Goal: Task Accomplishment & Management: Complete application form

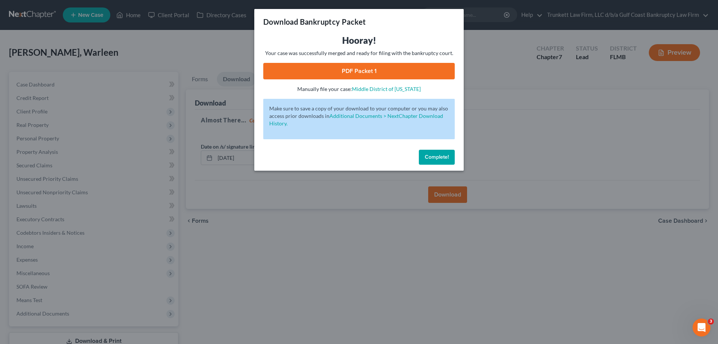
click at [443, 155] on span "Complete!" at bounding box center [437, 157] width 24 height 6
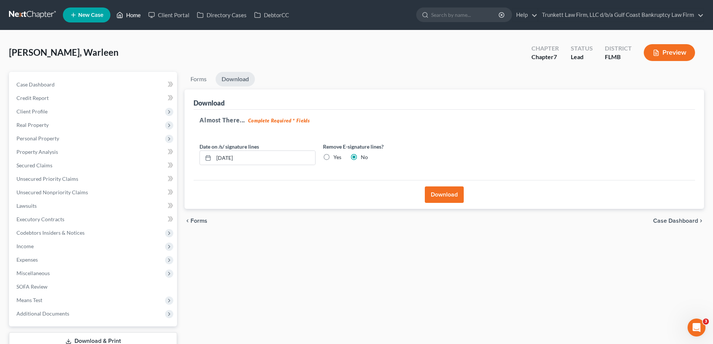
click at [134, 16] on link "Home" at bounding box center [129, 14] width 32 height 13
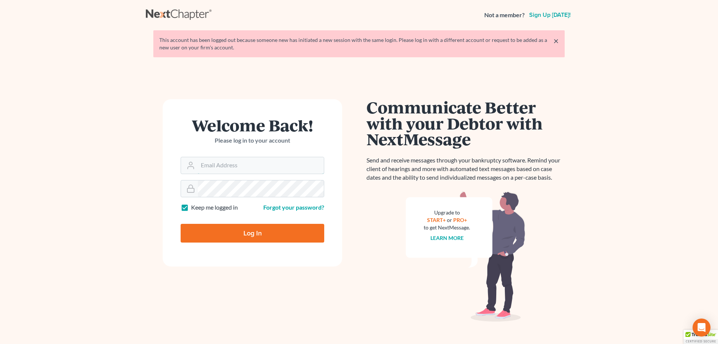
type input "[EMAIL_ADDRESS][DOMAIN_NAME]"
click at [227, 233] on input "Log In" at bounding box center [253, 233] width 144 height 19
type input "Thinking..."
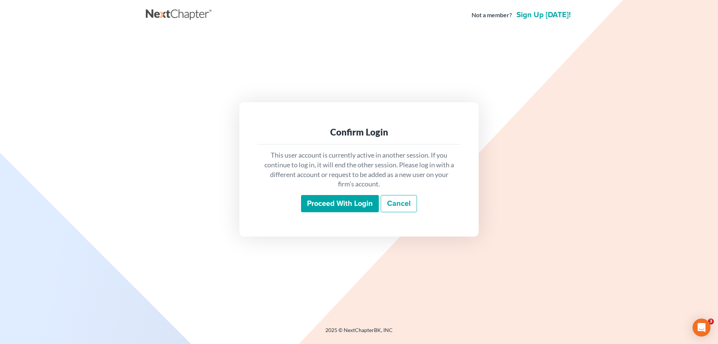
click at [351, 200] on input "Proceed with login" at bounding box center [340, 203] width 78 height 17
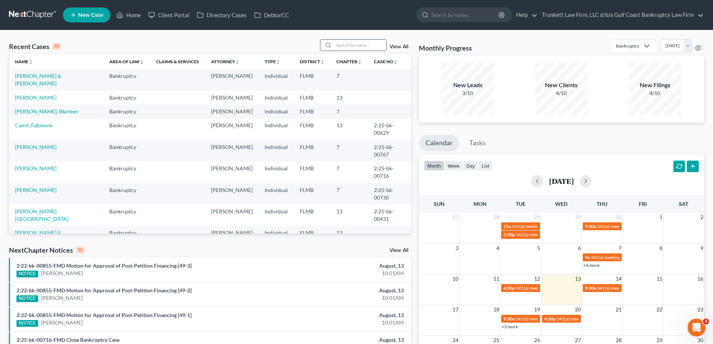
click at [374, 43] on input "search" at bounding box center [360, 45] width 52 height 11
type input "rose"
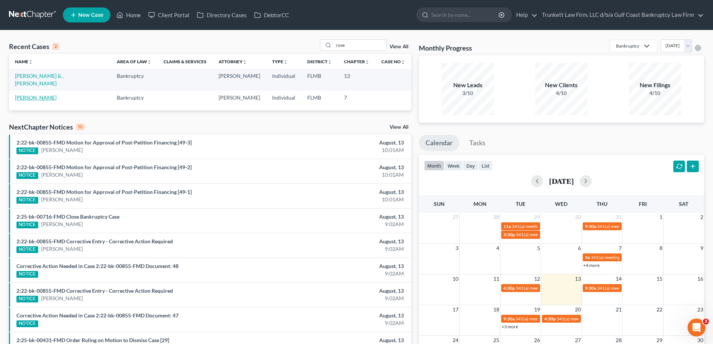
click at [31, 94] on link "Rose, Robert" at bounding box center [36, 97] width 42 height 6
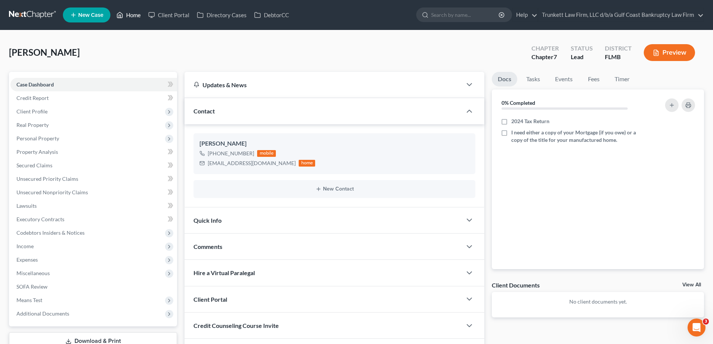
click at [141, 12] on link "Home" at bounding box center [129, 14] width 32 height 13
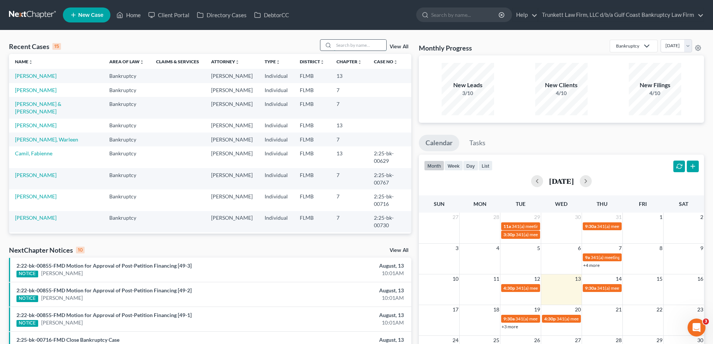
click at [352, 42] on input "search" at bounding box center [360, 45] width 52 height 11
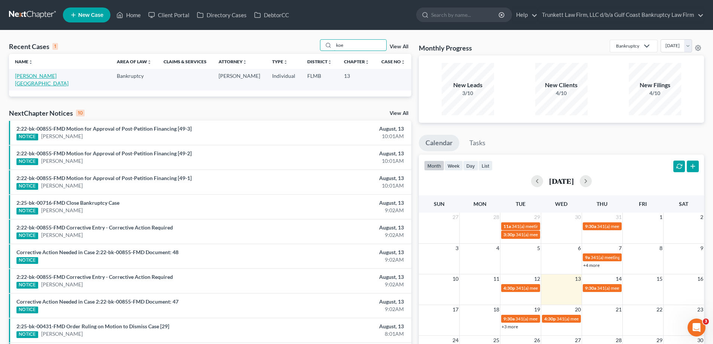
type input "koe"
click at [38, 77] on link "Koenig, Carmel" at bounding box center [41, 80] width 53 height 14
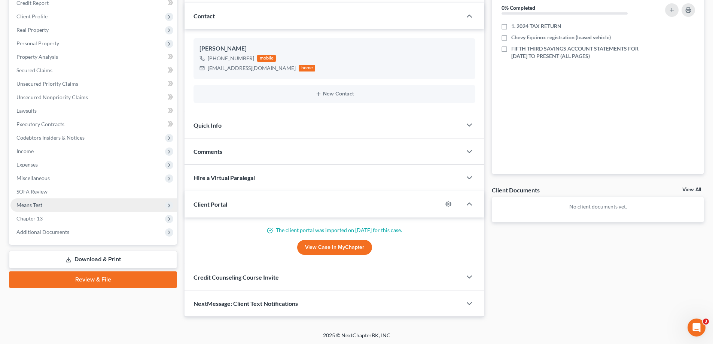
scroll to position [96, 0]
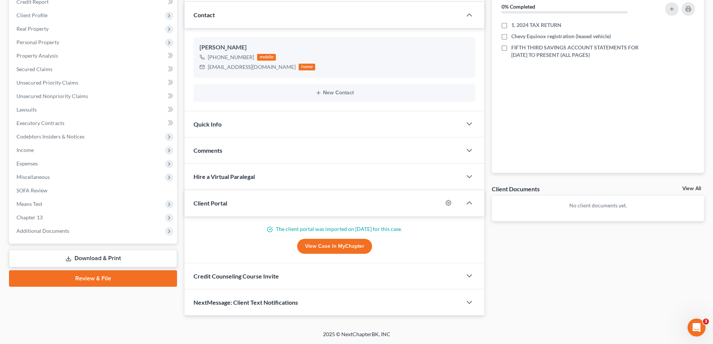
click at [94, 258] on link "Download & Print" at bounding box center [93, 259] width 168 height 18
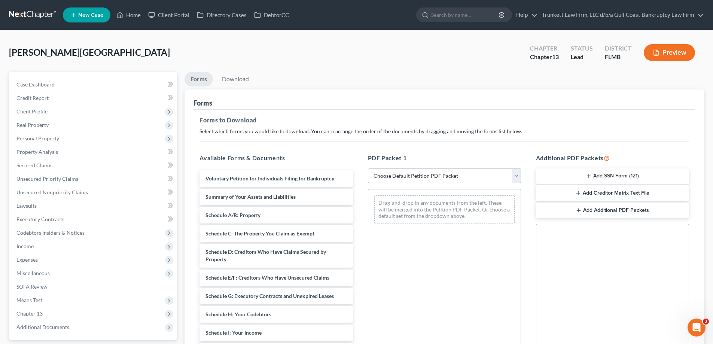
click at [616, 190] on button "Add Creditor Matrix Text File" at bounding box center [612, 193] width 153 height 16
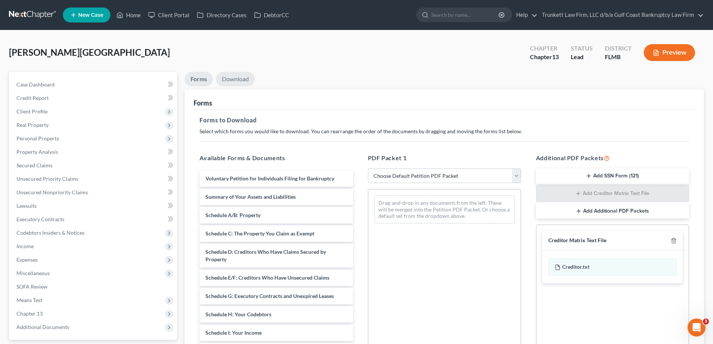
click at [233, 77] on link "Download" at bounding box center [235, 79] width 39 height 15
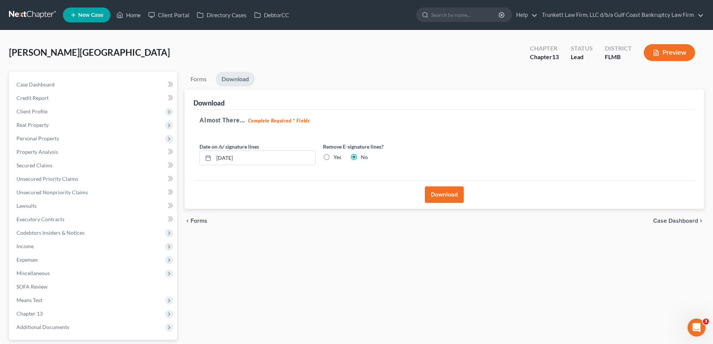
click at [443, 192] on button "Download" at bounding box center [444, 194] width 39 height 16
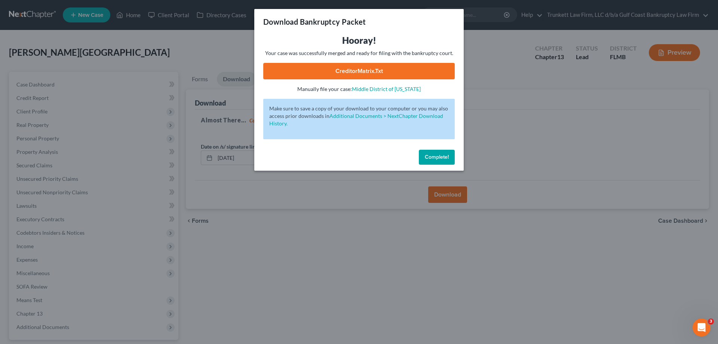
click at [366, 72] on link "CreditorMatrix.txt" at bounding box center [359, 71] width 192 height 16
click at [443, 159] on span "Complete!" at bounding box center [437, 157] width 24 height 6
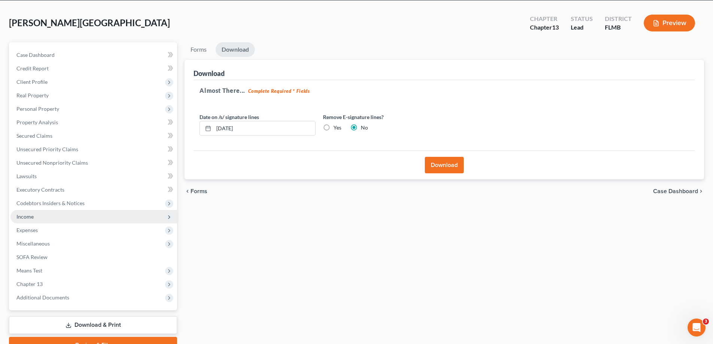
scroll to position [67, 0]
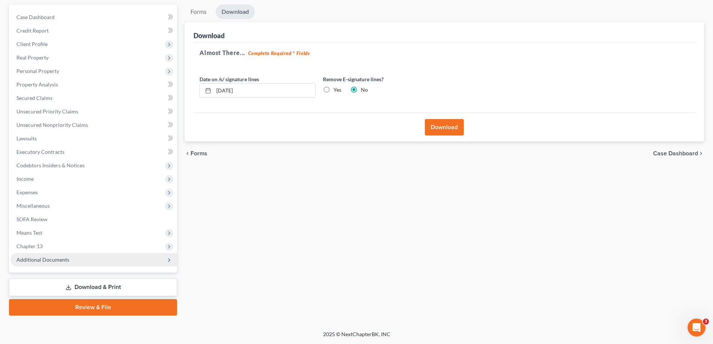
click at [61, 260] on span "Additional Documents" at bounding box center [42, 259] width 53 height 6
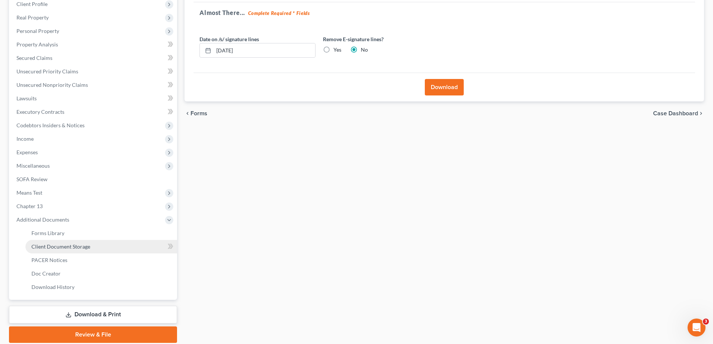
scroll to position [135, 0]
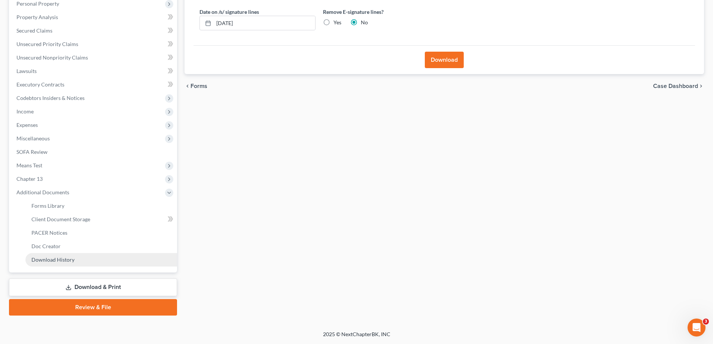
drag, startPoint x: 95, startPoint y: 285, endPoint x: 169, endPoint y: 261, distance: 78.1
click at [95, 285] on link "Download & Print" at bounding box center [93, 287] width 168 height 18
click at [438, 65] on button "Download" at bounding box center [444, 60] width 39 height 16
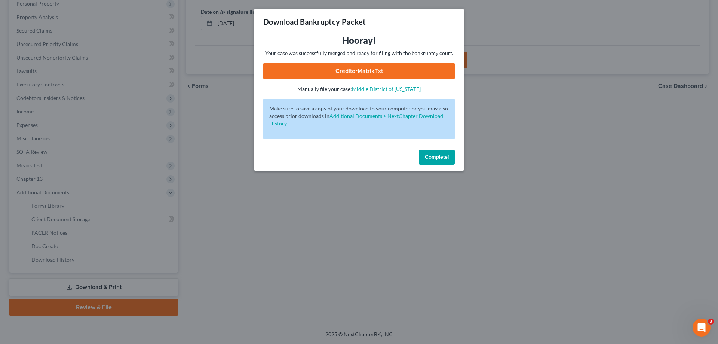
click at [359, 67] on link "CreditorMatrix.txt" at bounding box center [359, 71] width 192 height 16
click at [431, 156] on span "Complete!" at bounding box center [437, 157] width 24 height 6
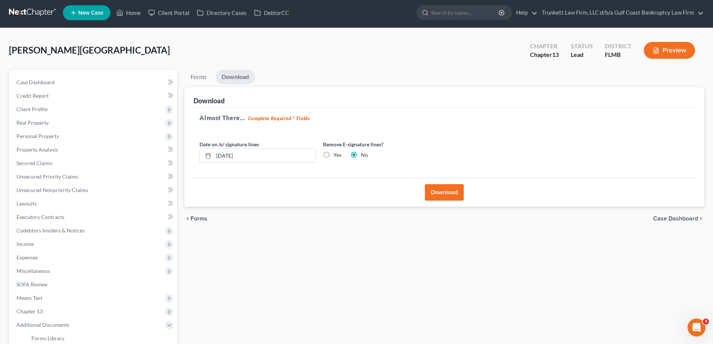
scroll to position [0, 0]
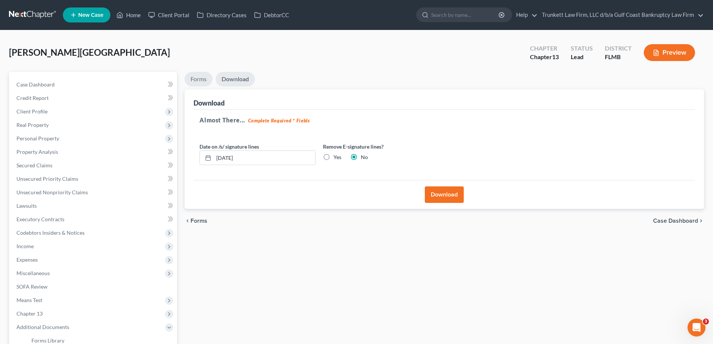
click at [197, 77] on link "Forms" at bounding box center [198, 79] width 28 height 15
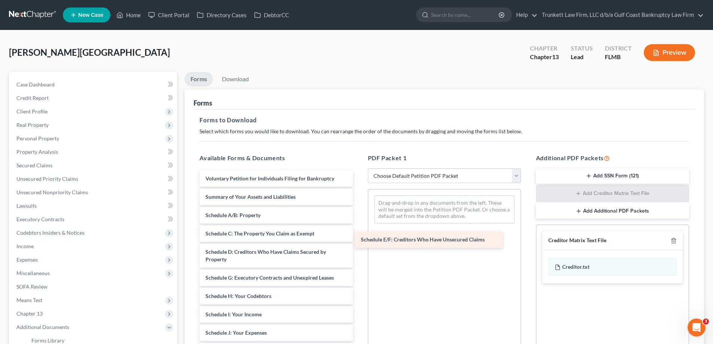
drag, startPoint x: 275, startPoint y: 275, endPoint x: 429, endPoint y: 236, distance: 159.2
click at [358, 236] on div "Schedule E/F: Creditors Who Have Unsecured Claims Voluntary Petition for Indivi…" at bounding box center [275, 327] width 165 height 314
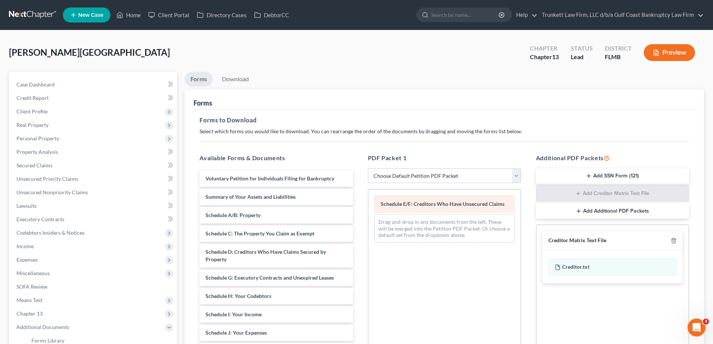
click at [432, 201] on span "Schedule E/F: Creditors Who Have Unsecured Claims" at bounding box center [442, 204] width 124 height 6
click at [241, 79] on link "Download" at bounding box center [235, 79] width 39 height 15
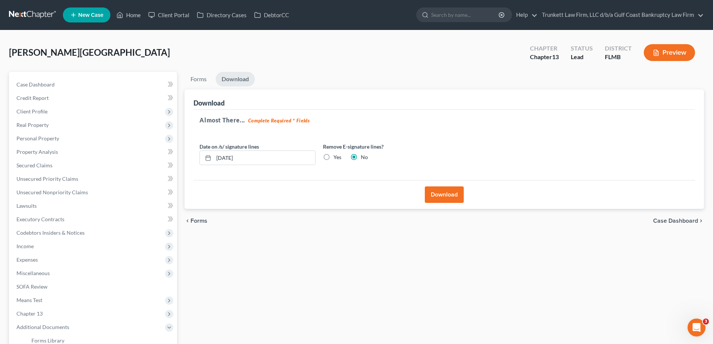
click at [440, 200] on button "Download" at bounding box center [444, 194] width 39 height 16
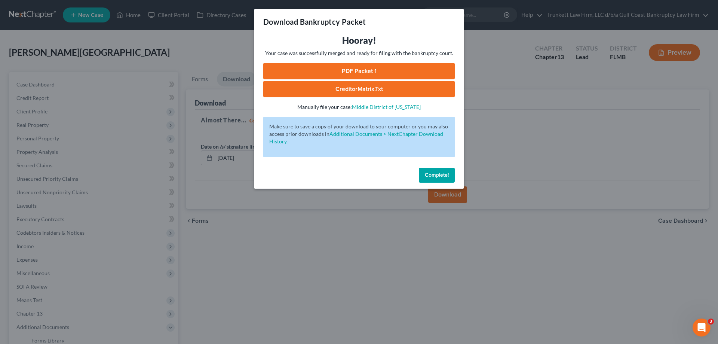
click at [367, 69] on link "PDF Packet 1" at bounding box center [359, 71] width 192 height 16
click at [429, 178] on span "Complete!" at bounding box center [437, 175] width 24 height 6
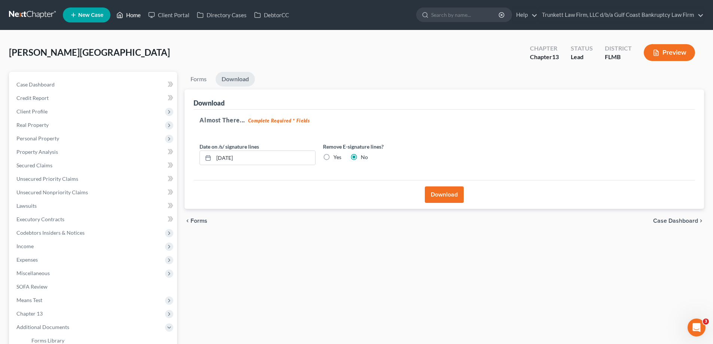
click at [138, 9] on link "Home" at bounding box center [129, 14] width 32 height 13
click at [132, 17] on link "Home" at bounding box center [129, 14] width 32 height 13
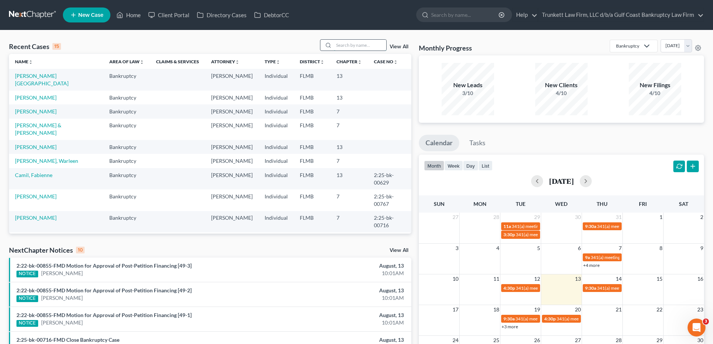
click at [345, 45] on input "search" at bounding box center [360, 45] width 52 height 11
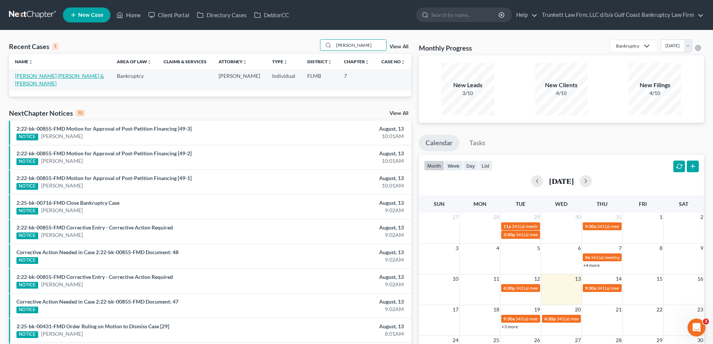
type input "hern"
click at [61, 74] on link "Hernandez Galan, Cirilo & Hernandez, Rosa" at bounding box center [59, 80] width 89 height 14
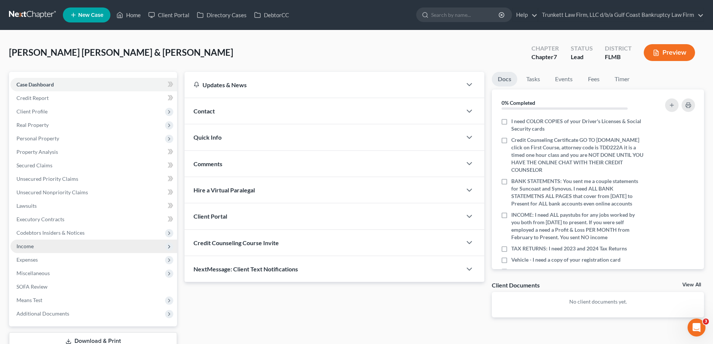
click at [33, 246] on span "Income" at bounding box center [24, 246] width 17 height 6
click at [44, 251] on span "Income" at bounding box center [93, 245] width 166 height 13
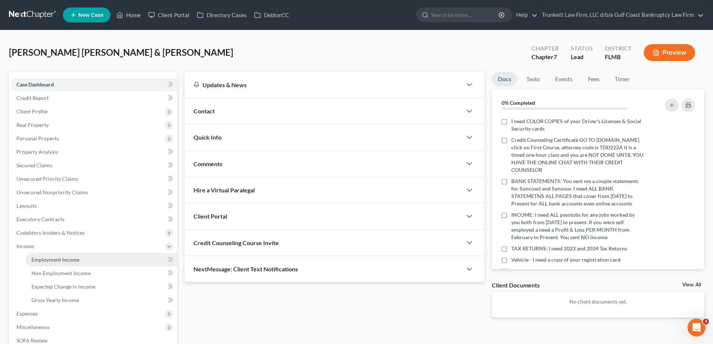
click at [46, 261] on span "Employment Income" at bounding box center [55, 259] width 48 height 6
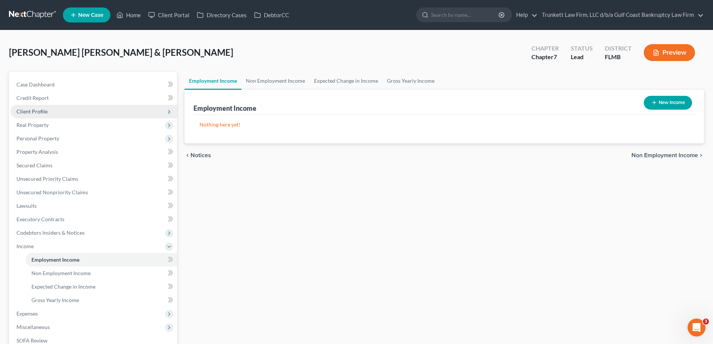
click at [39, 113] on span "Client Profile" at bounding box center [31, 111] width 31 height 6
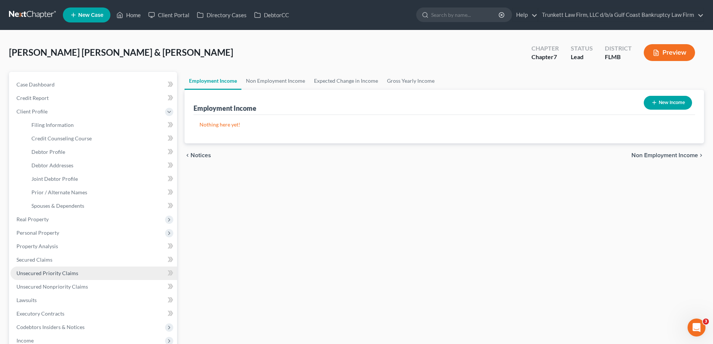
click at [46, 270] on span "Unsecured Priority Claims" at bounding box center [47, 273] width 62 height 6
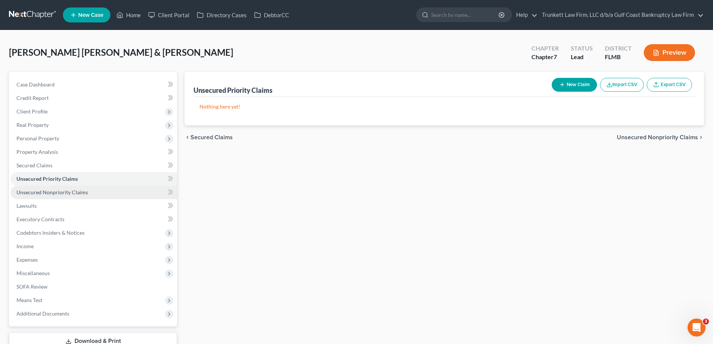
click at [60, 197] on link "Unsecured Nonpriority Claims" at bounding box center [93, 192] width 166 height 13
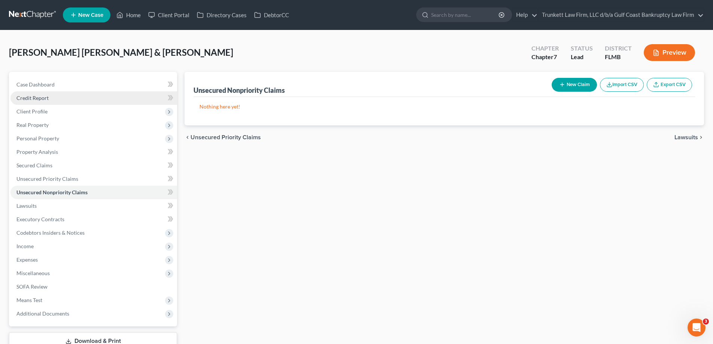
click at [33, 95] on span "Credit Report" at bounding box center [32, 98] width 32 height 6
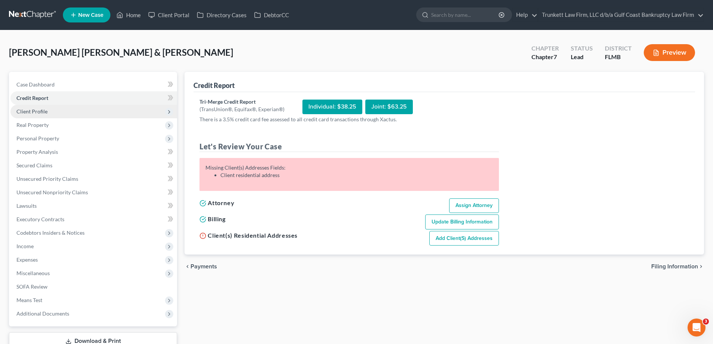
click at [38, 113] on span "Client Profile" at bounding box center [31, 111] width 31 height 6
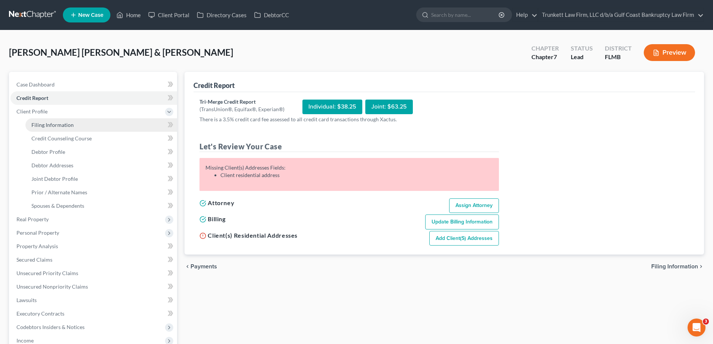
click at [55, 124] on span "Filing Information" at bounding box center [52, 125] width 42 height 6
select select "1"
select select "0"
select select "9"
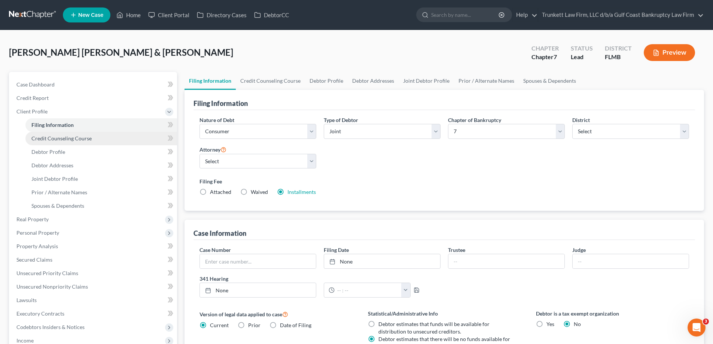
click at [76, 141] on link "Credit Counseling Course" at bounding box center [101, 138] width 152 height 13
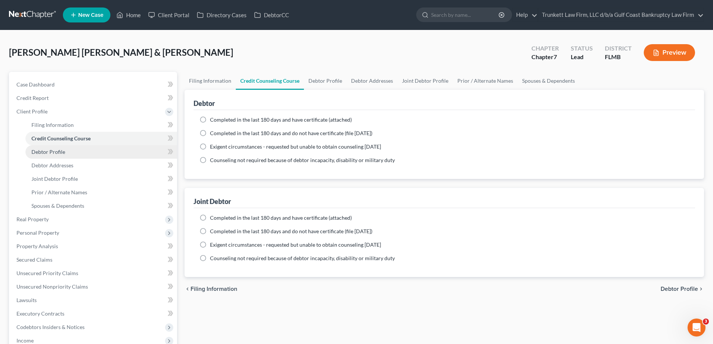
click at [62, 152] on span "Debtor Profile" at bounding box center [48, 152] width 34 height 6
select select "1"
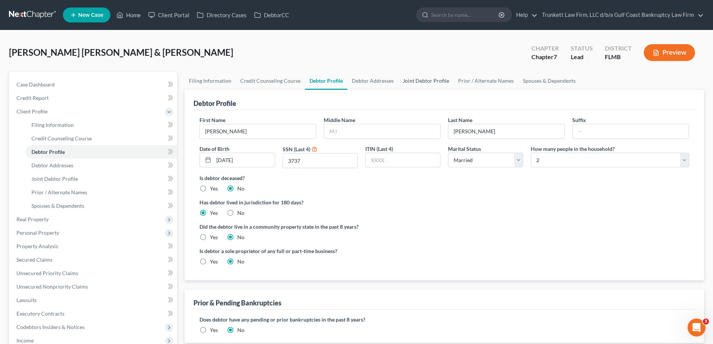
click at [418, 80] on link "Joint Debtor Profile" at bounding box center [425, 81] width 55 height 18
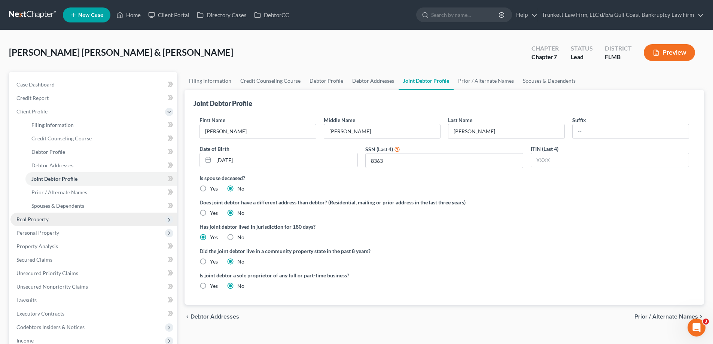
click at [42, 220] on span "Real Property" at bounding box center [32, 219] width 32 height 6
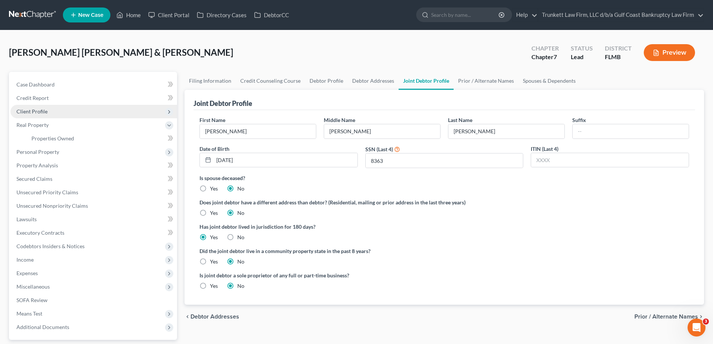
click at [45, 111] on span "Client Profile" at bounding box center [31, 111] width 31 height 6
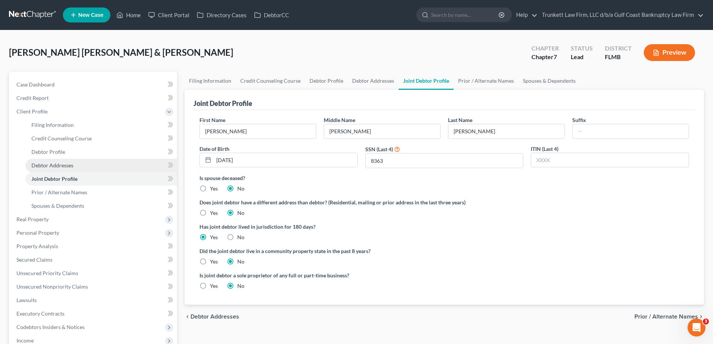
click at [66, 164] on span "Debtor Addresses" at bounding box center [52, 165] width 42 height 6
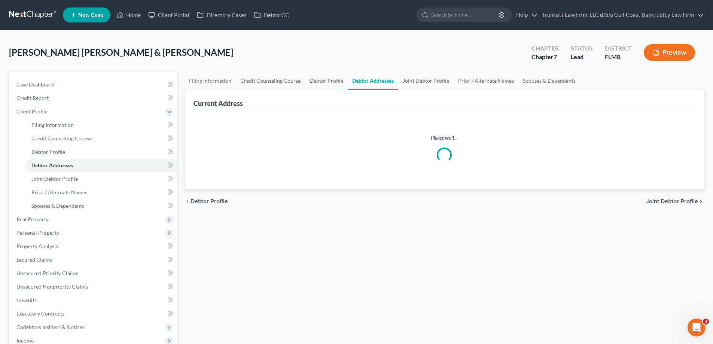
select select "0"
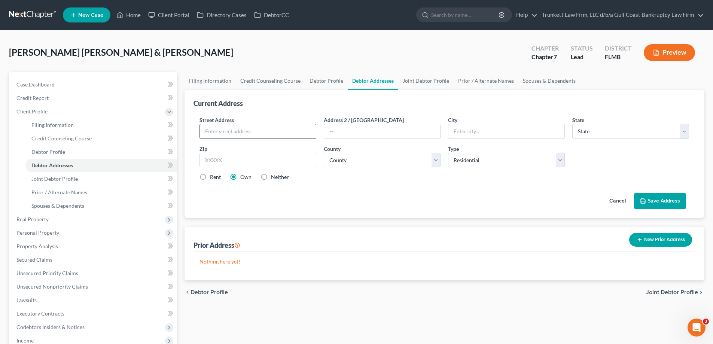
click at [231, 129] on input "text" at bounding box center [258, 131] width 116 height 14
click at [228, 131] on input "text" at bounding box center [258, 131] width 116 height 14
type input "2253 E. 8th St"
type input "Lehigh Acres"
select select "9"
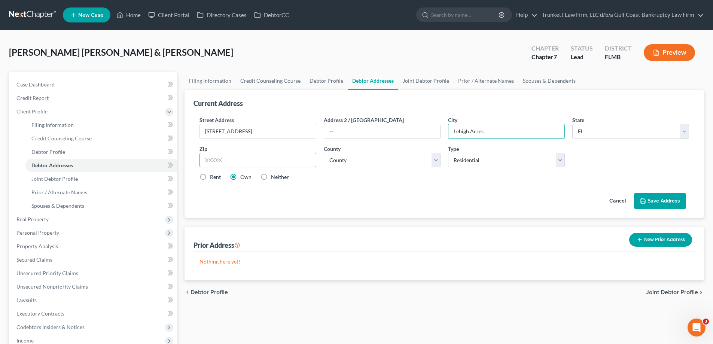
type input "33936"
click at [239, 159] on input "33936" at bounding box center [257, 160] width 117 height 15
click at [395, 161] on select "County Alachua County Baker County Bay County Bradford County Brevard County Br…" at bounding box center [382, 160] width 117 height 15
select select "34"
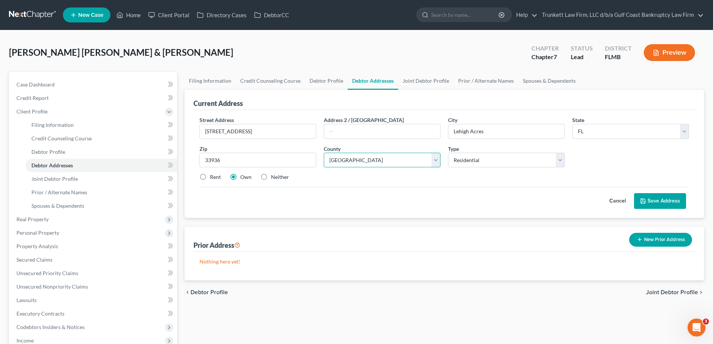
click at [324, 153] on select "County Alachua County Baker County Bay County Bradford County Brevard County Br…" at bounding box center [382, 160] width 117 height 15
click at [658, 201] on button "Save Address" at bounding box center [660, 201] width 52 height 16
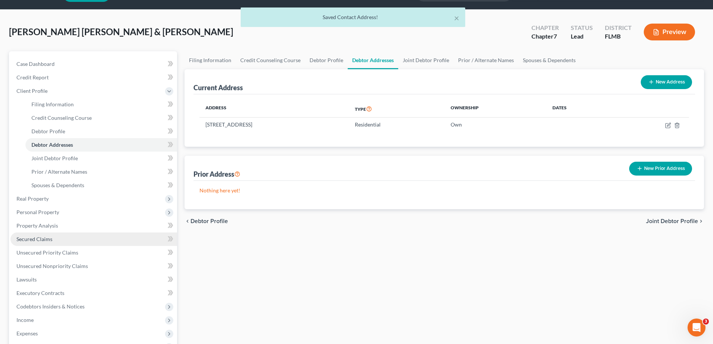
scroll to position [37, 0]
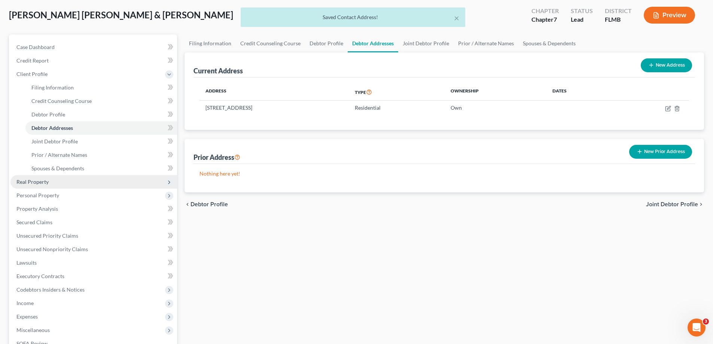
click at [46, 184] on span "Real Property" at bounding box center [32, 181] width 32 height 6
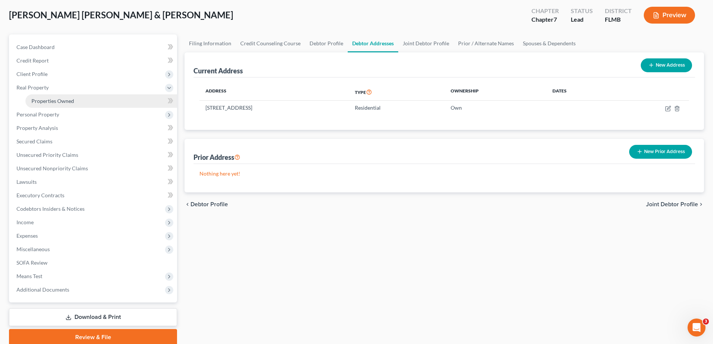
click at [52, 101] on span "Properties Owned" at bounding box center [52, 101] width 43 height 6
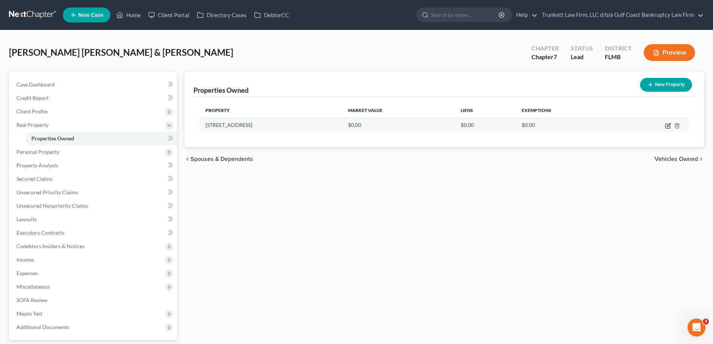
click at [665, 126] on icon "button" at bounding box center [667, 126] width 4 height 4
select select "9"
select select "34"
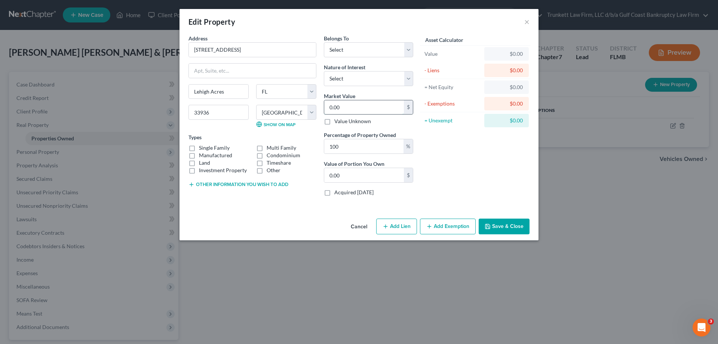
click at [352, 110] on input "0.00" at bounding box center [364, 107] width 80 height 14
type input "2"
type input "2.00"
type input "25"
type input "25.00"
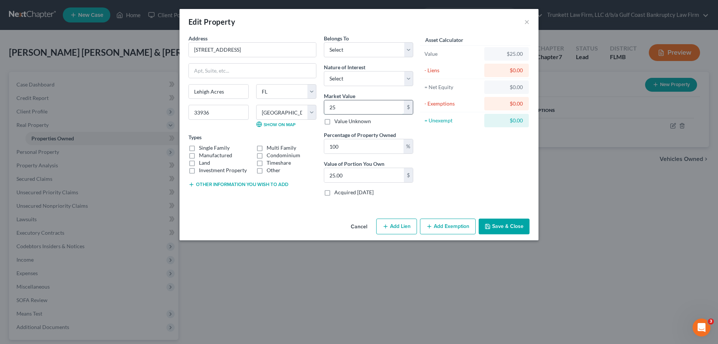
type input "250"
type input "250.00"
type input "2500"
type input "2,500.00"
type input "2,5000"
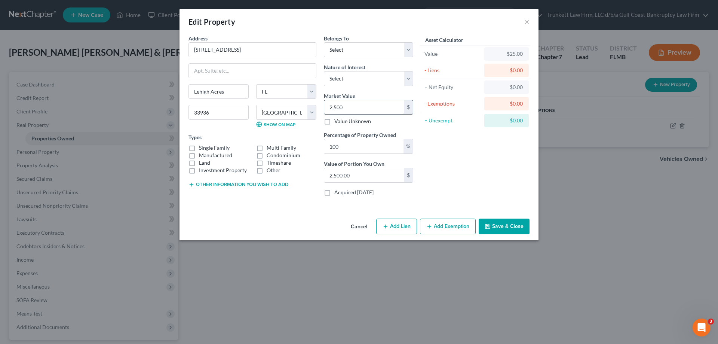
type input "25,000.00"
type input "250,000"
type input "250,000.00"
type input "250,000"
click at [361, 80] on select "Select Fee Simple Joint Tenant Life Estate Equitable Interest Future Interest T…" at bounding box center [368, 78] width 89 height 15
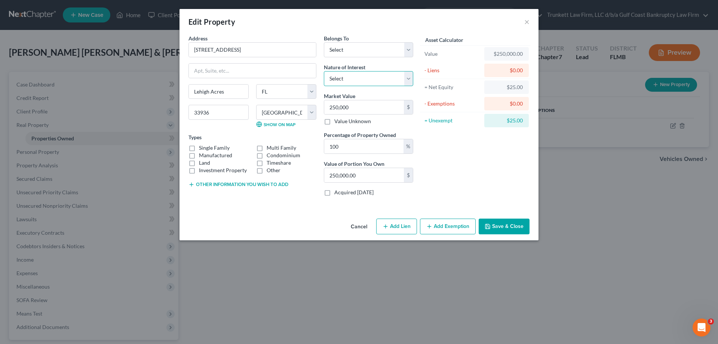
select select "5"
click at [324, 71] on select "Select Fee Simple Joint Tenant Life Estate Equitable Interest Future Interest T…" at bounding box center [368, 78] width 89 height 15
click at [373, 48] on select "Select Debtor 1 Only Debtor 2 Only Debtor 1 And Debtor 2 Only At Least One Of T…" at bounding box center [368, 49] width 89 height 15
select select "2"
click at [324, 42] on select "Select Debtor 1 Only Debtor 2 Only Debtor 1 And Debtor 2 Only At Least One Of T…" at bounding box center [368, 49] width 89 height 15
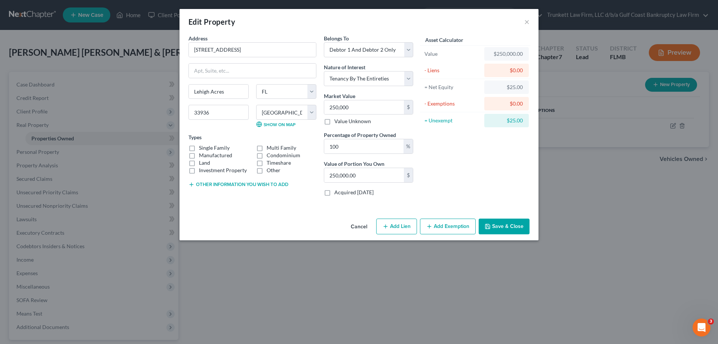
click at [199, 144] on label "Single Family" at bounding box center [214, 147] width 31 height 7
click at [202, 144] on input "Single Family" at bounding box center [204, 146] width 5 height 5
checkbox input "true"
click at [449, 226] on button "Add Exemption" at bounding box center [448, 226] width 56 height 16
select select "2"
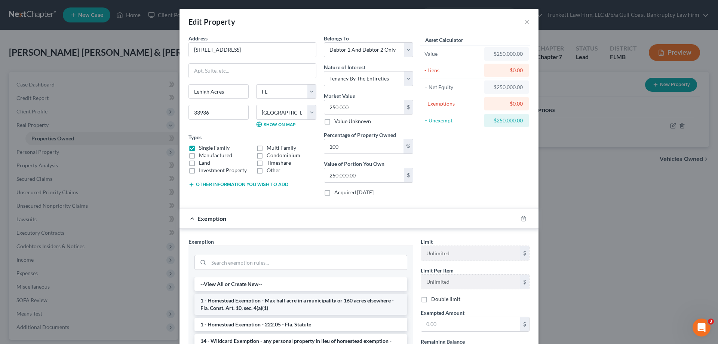
click at [254, 307] on li "1 - Homestead Exemption - Max half acre in a municipality or 160 acres elsewher…" at bounding box center [301, 304] width 213 height 21
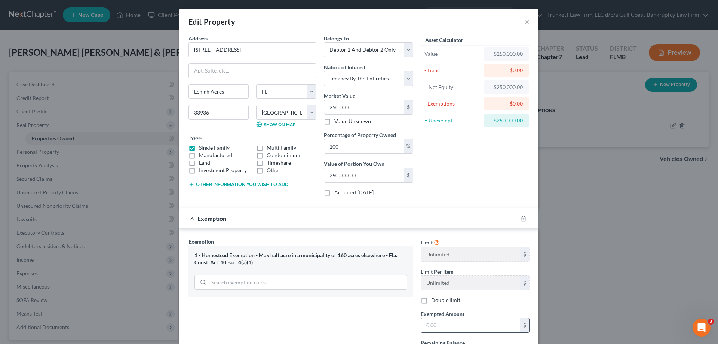
click at [450, 325] on input "text" at bounding box center [470, 325] width 99 height 14
type input "2"
type input "300,000"
type input "3"
type input "3.00"
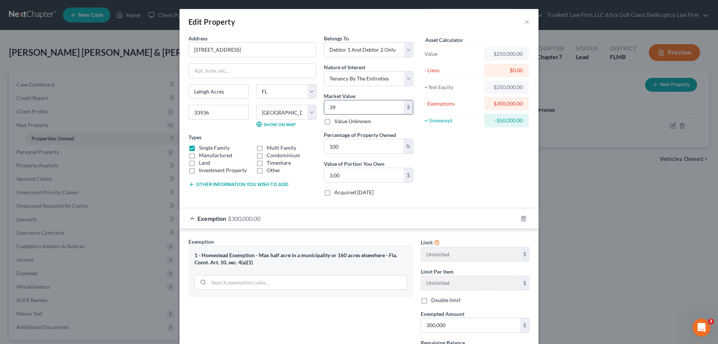
type input "390"
type input "390.00"
type input "3900"
type input "3,900.00"
type input "3,9000"
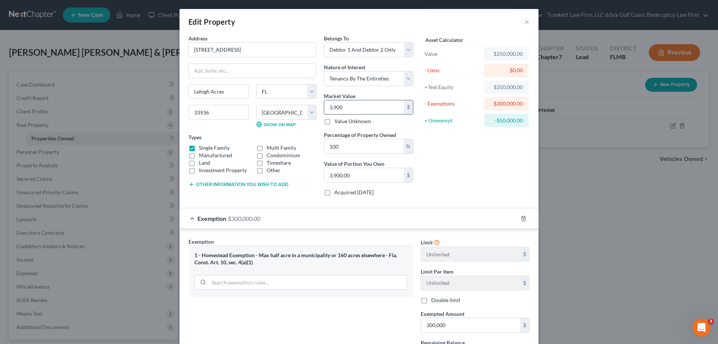
type input "39,000.00"
type input "39,00"
type input "3,900.00"
type input "3,90"
type input "390.00"
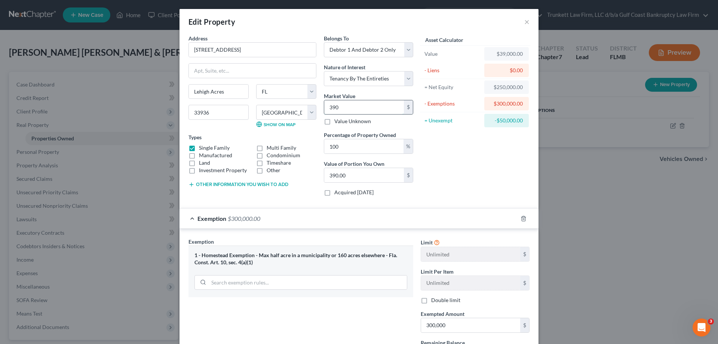
type input "39"
type input "39.00"
type input "3"
type input "3.00"
type input "0"
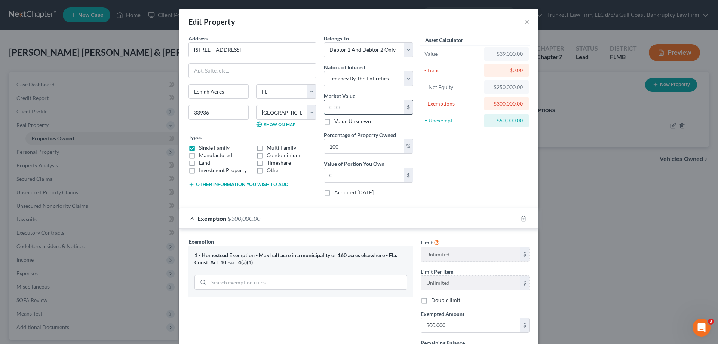
type input "3"
type input "3.00"
type input "30"
type input "30.00"
type input "300"
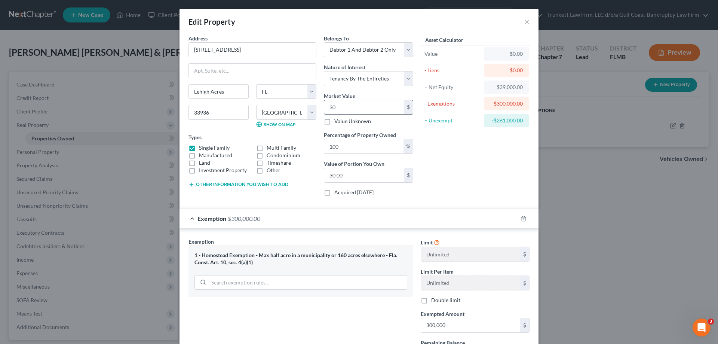
type input "300.00"
type input "3000"
type input "3,000.00"
type input "3,0000"
type input "30,000.00"
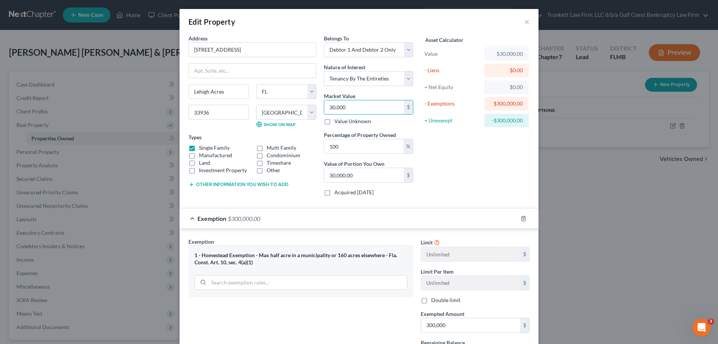
type input "30,0000"
type input "300,000.00"
type input "300,000"
click at [368, 177] on input "300,000.00" at bounding box center [364, 175] width 80 height 14
type input "0.00"
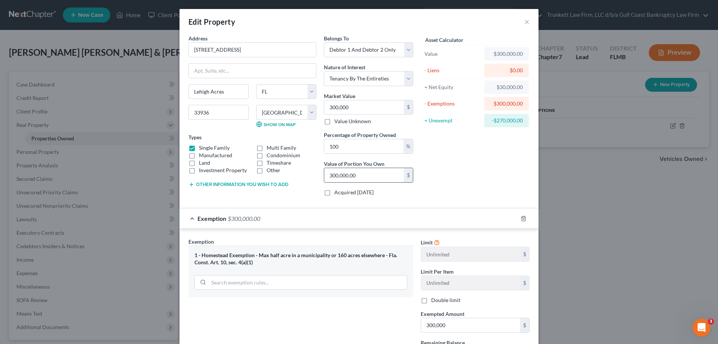
type input "3"
type input "0.01"
type input "30"
type input "0.10"
type input "300"
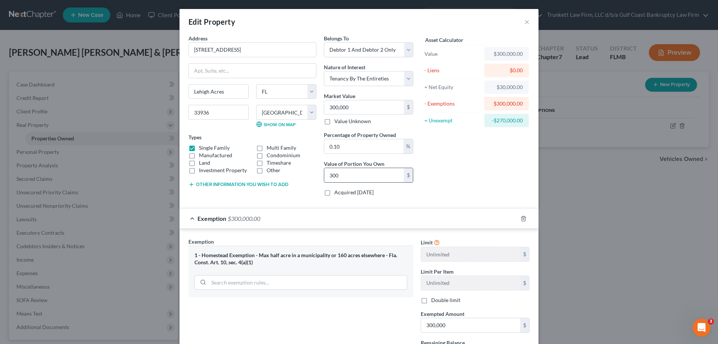
type input "1"
type input "3,000"
type input "10"
type input "30,000"
type input "100"
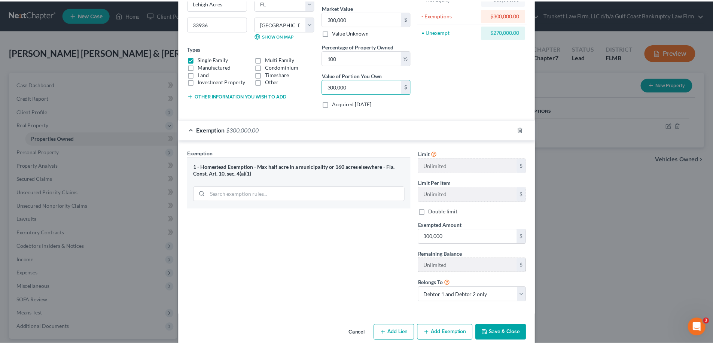
scroll to position [100, 0]
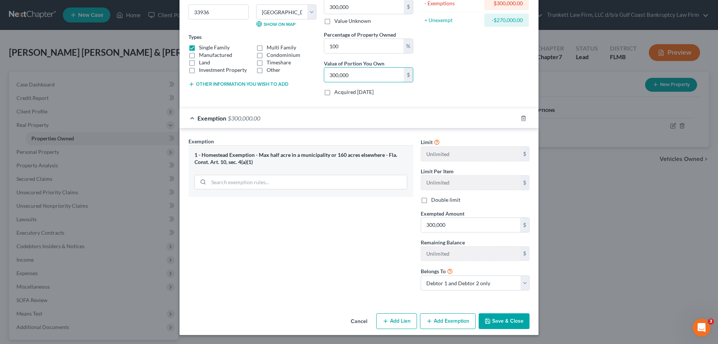
type input "300,000"
click at [511, 322] on button "Save & Close" at bounding box center [504, 321] width 51 height 16
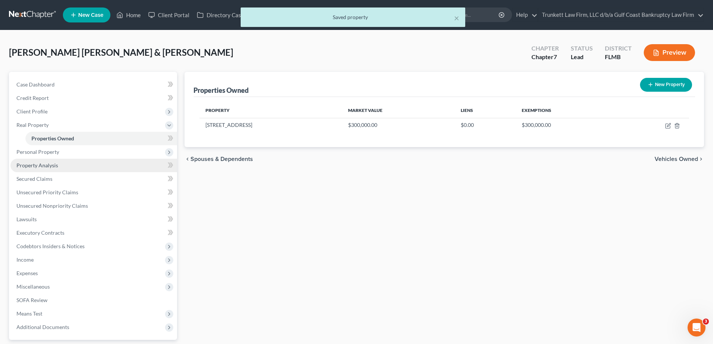
click at [47, 164] on span "Property Analysis" at bounding box center [37, 165] width 42 height 6
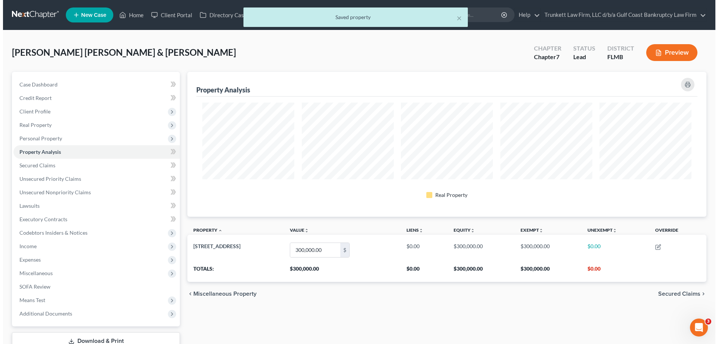
scroll to position [145, 519]
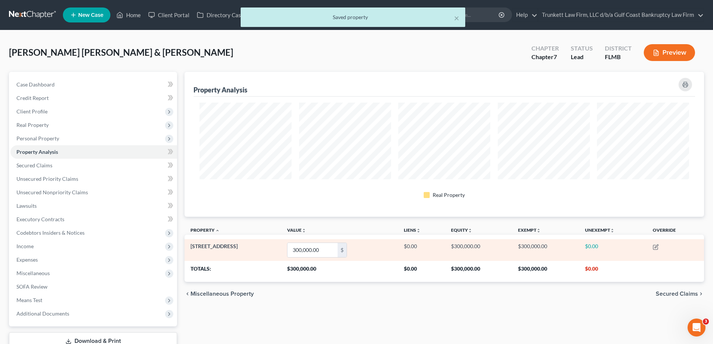
click at [651, 251] on td at bounding box center [674, 249] width 57 height 21
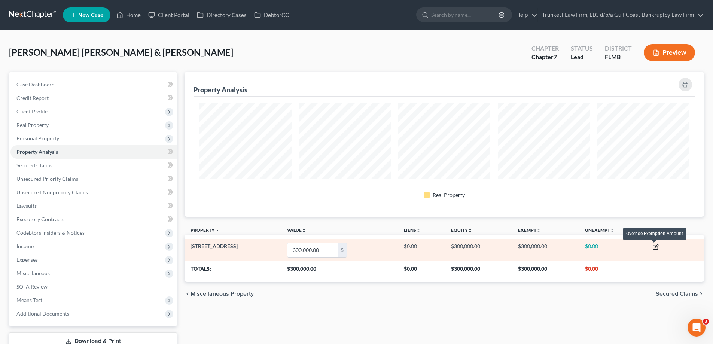
click at [653, 249] on icon "button" at bounding box center [655, 247] width 4 height 4
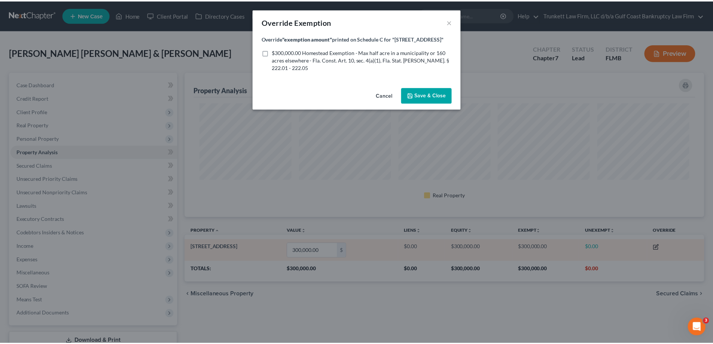
scroll to position [145, 523]
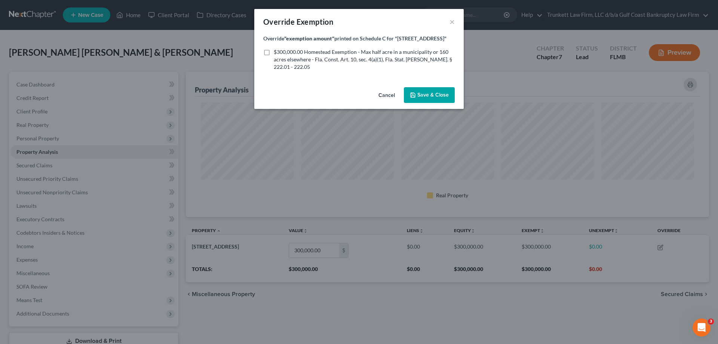
click at [274, 54] on label "$300,000.00 Homestead Exemption - Max half acre in a municipality or 160 acres …" at bounding box center [364, 59] width 181 height 22
click at [277, 53] on input "$300,000.00 Homestead Exemption - Max half acre in a municipality or 160 acres …" at bounding box center [279, 50] width 5 height 5
checkbox input "true"
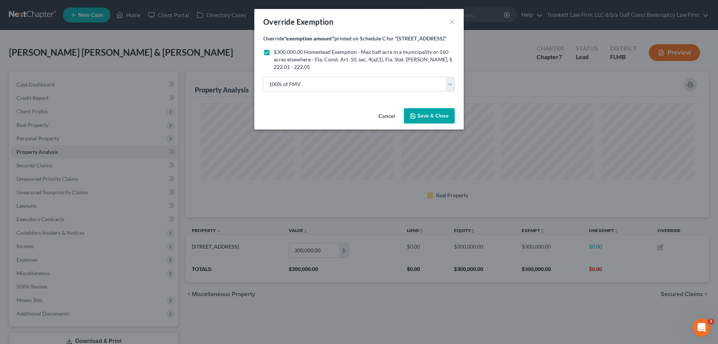
click at [429, 117] on span "Save & Close" at bounding box center [432, 116] width 31 height 6
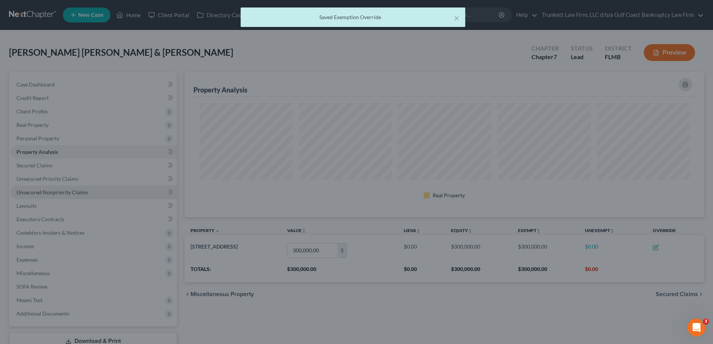
scroll to position [0, 0]
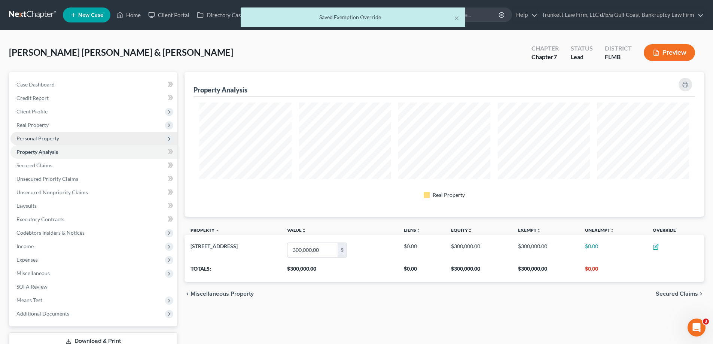
click at [56, 141] on span "Personal Property" at bounding box center [37, 138] width 43 height 6
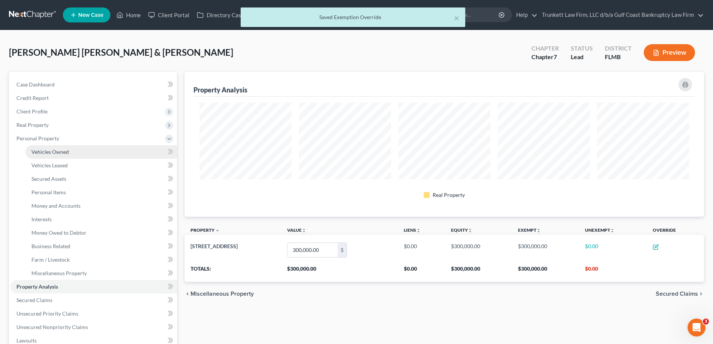
click at [61, 152] on span "Vehicles Owned" at bounding box center [49, 152] width 37 height 6
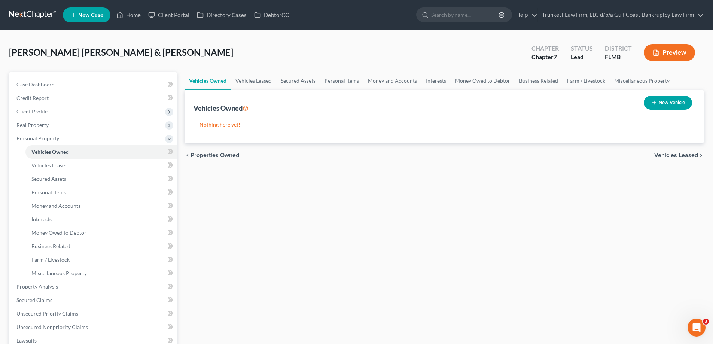
click at [671, 104] on button "New Vehicle" at bounding box center [667, 103] width 48 height 14
select select "0"
select select "2"
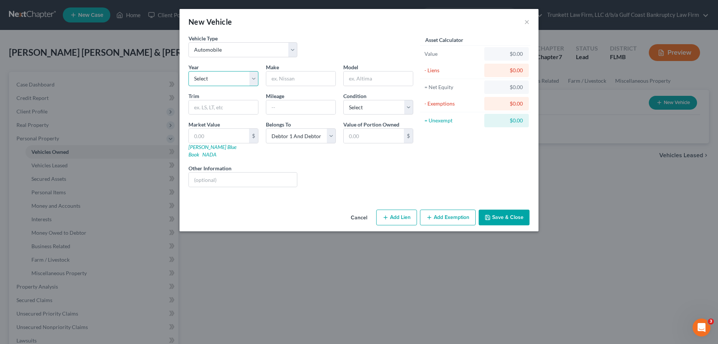
click at [221, 78] on select "Select 2026 2025 2024 2023 2022 2021 2020 2019 2018 2017 2016 2015 2014 2013 20…" at bounding box center [224, 78] width 70 height 15
select select "5"
click at [189, 71] on select "Select 2026 2025 2024 2023 2022 2021 2020 2019 2018 2017 2016 2015 2014 2013 20…" at bounding box center [224, 78] width 70 height 15
click at [295, 76] on input "text" at bounding box center [300, 78] width 69 height 14
type input "Dodge"
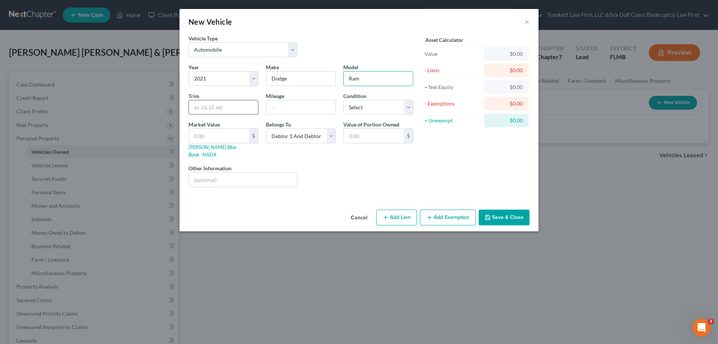
type input "Ram"
click at [208, 108] on input "text" at bounding box center [223, 107] width 69 height 14
type input "1"
type input "2500"
click at [287, 101] on input "text" at bounding box center [300, 107] width 69 height 14
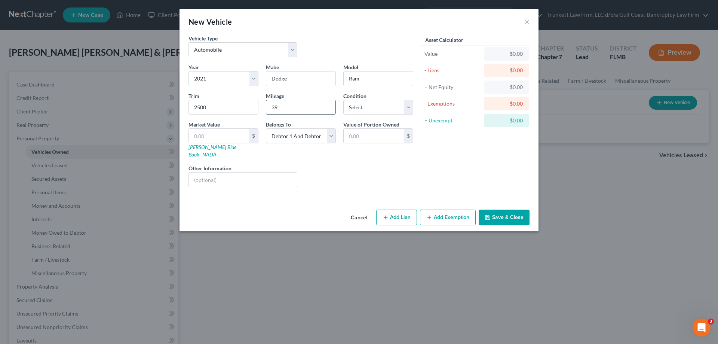
type input "3"
type input "250000"
click at [362, 112] on select "Select Excellent Very Good Good Fair Poor" at bounding box center [378, 107] width 70 height 15
select select "4"
click at [343, 100] on select "Select Excellent Very Good Good Fair Poor" at bounding box center [378, 107] width 70 height 15
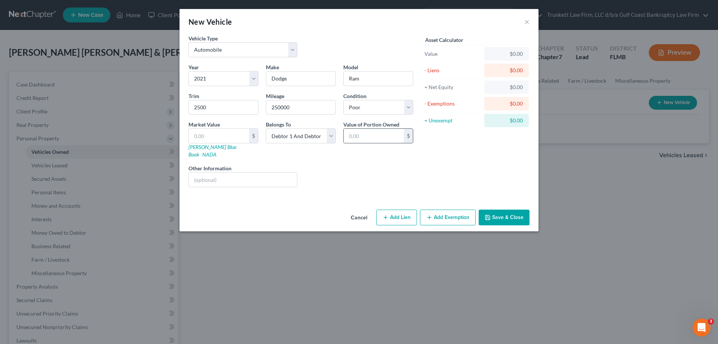
click at [370, 140] on input "text" at bounding box center [374, 136] width 60 height 14
type input "1"
click at [227, 140] on input "text" at bounding box center [219, 136] width 60 height 14
type input "2"
type input "2.00"
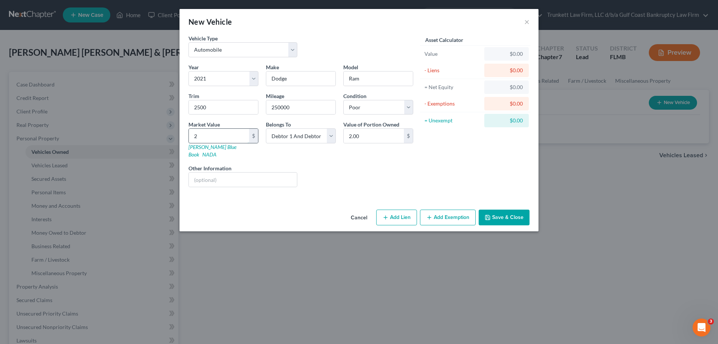
type input "25"
type input "25.00"
type input "250"
type input "250.00"
type input "2500"
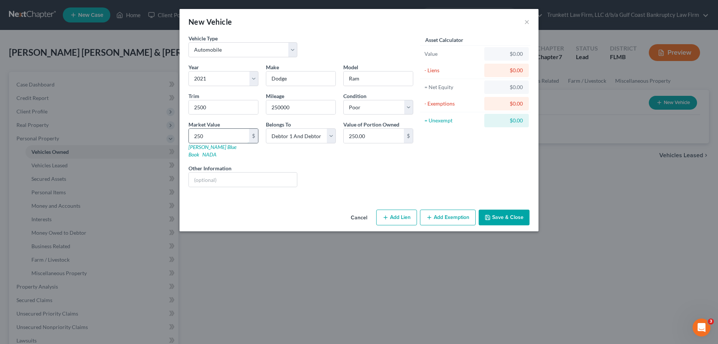
type input "2,500.00"
type input "2,5000"
type input "25,000.00"
type input "25,000"
click at [511, 209] on button "Save & Close" at bounding box center [504, 217] width 51 height 16
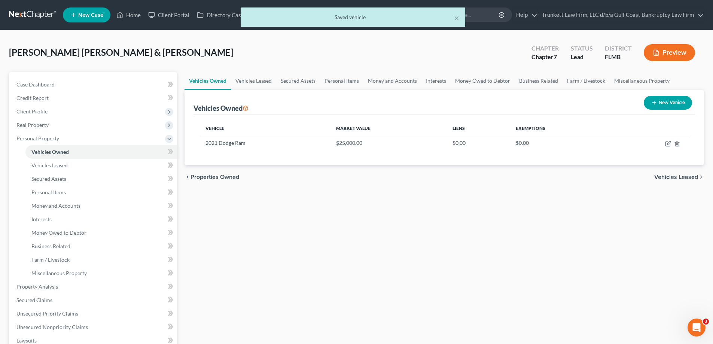
click at [673, 102] on button "New Vehicle" at bounding box center [667, 103] width 48 height 14
select select "0"
select select "2"
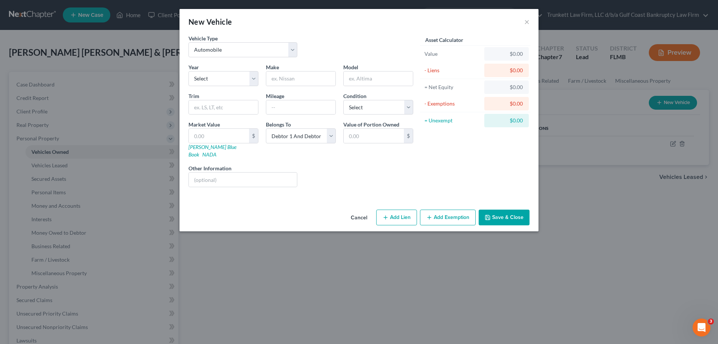
click at [260, 79] on div "Year Select 2026 2025 2024 2023 2022 2021 2020 2019 2018 2017 2016 2015 2014 20…" at bounding box center [223, 74] width 77 height 23
click at [252, 79] on select "Select 2026 2025 2024 2023 2022 2021 2020 2019 2018 2017 2016 2015 2014 2013 20…" at bounding box center [224, 78] width 70 height 15
select select "4"
click at [189, 71] on select "Select 2026 2025 2024 2023 2022 2021 2020 2019 2018 2017 2016 2015 2014 2013 20…" at bounding box center [224, 78] width 70 height 15
click at [291, 77] on input "text" at bounding box center [300, 78] width 69 height 14
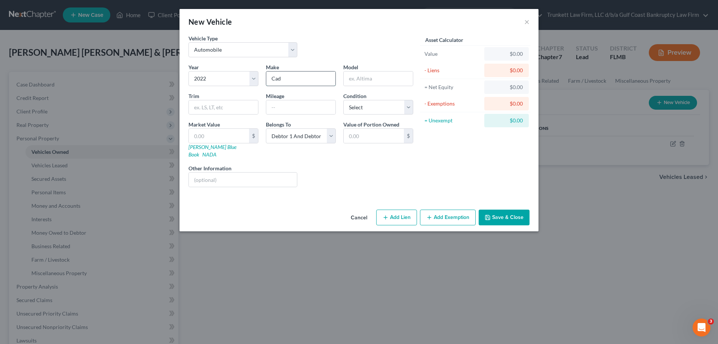
type input "Cadilac"
click at [367, 82] on input "text" at bounding box center [378, 78] width 69 height 14
type input "XRT"
click at [220, 134] on input "text" at bounding box center [219, 136] width 60 height 14
type input "2"
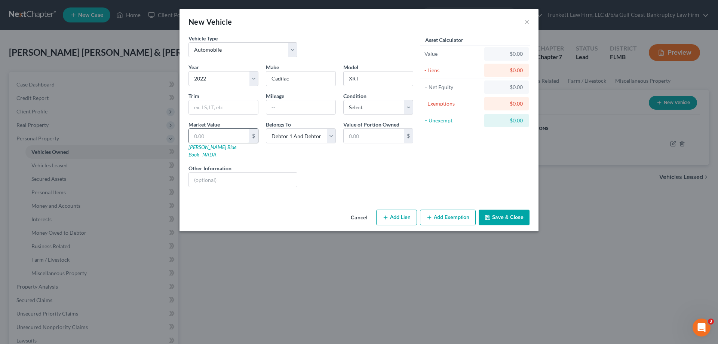
type input "2.00"
type input "25"
type input "25.00"
type input "250"
type input "250.00"
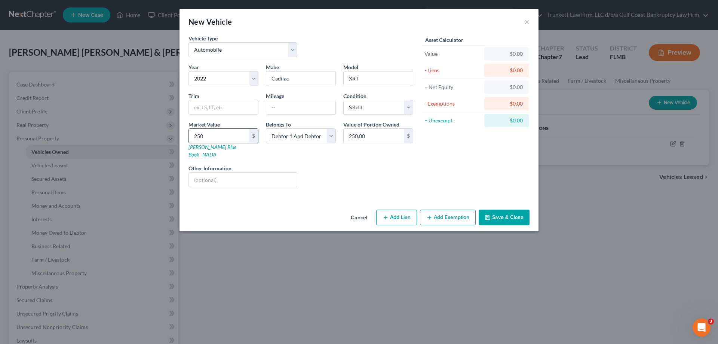
type input "2500"
type input "2,500.00"
type input "2,5000"
type input "25,000.00"
type input "25,000"
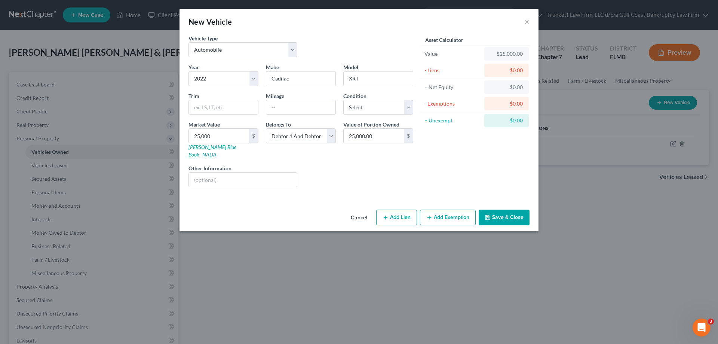
click at [468, 209] on button "Add Exemption" at bounding box center [448, 217] width 56 height 16
select select "2"
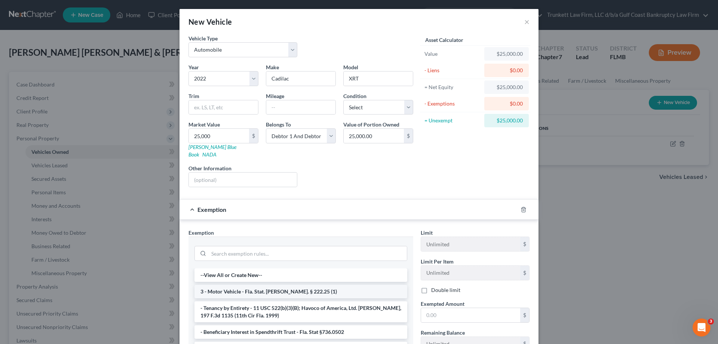
click at [291, 285] on li "3 - Motor Vehicle - Fla. Stat. Ann. § 222.25 (1)" at bounding box center [301, 291] width 213 height 13
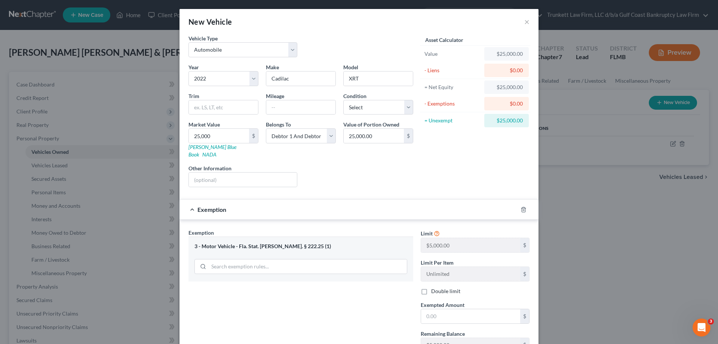
click at [449, 316] on div "Limit $5,000.00 $ Limit Per Item Unlimited $ Double limit Exempted Amount * $ R…" at bounding box center [475, 308] width 116 height 159
click at [449, 309] on input "text" at bounding box center [470, 316] width 99 height 14
type input "5,000"
click at [431, 287] on label "Double limit" at bounding box center [445, 290] width 29 height 7
click at [434, 287] on input "Double limit" at bounding box center [436, 289] width 5 height 5
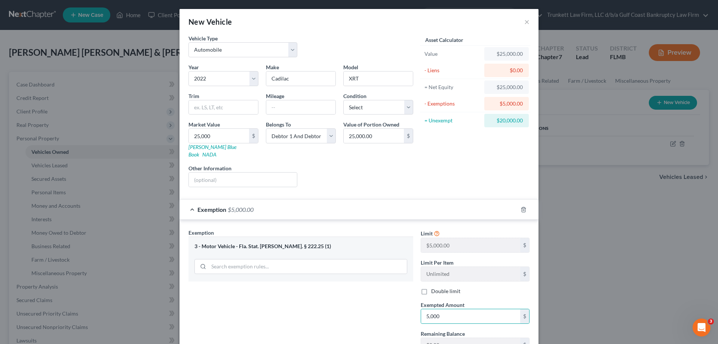
checkbox input "true"
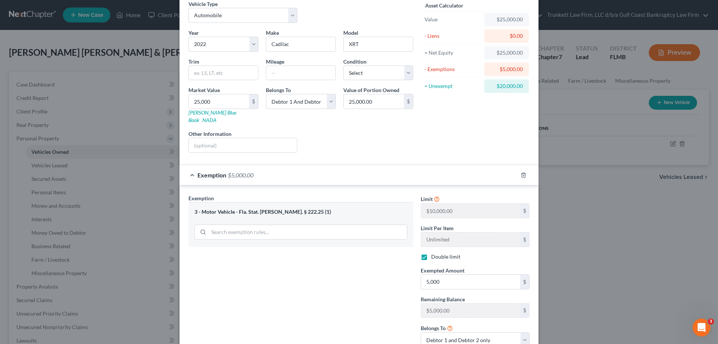
scroll to position [84, 0]
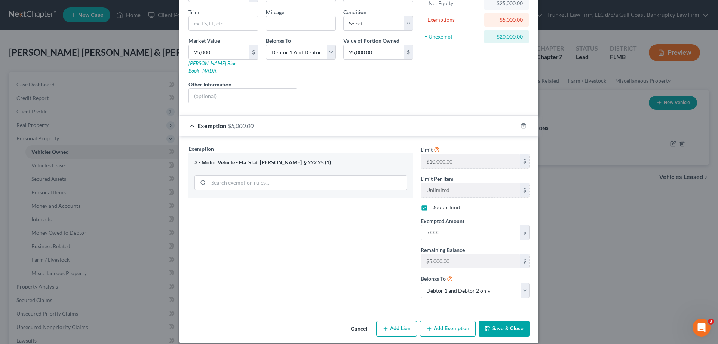
click at [510, 323] on button "Save & Close" at bounding box center [504, 329] width 51 height 16
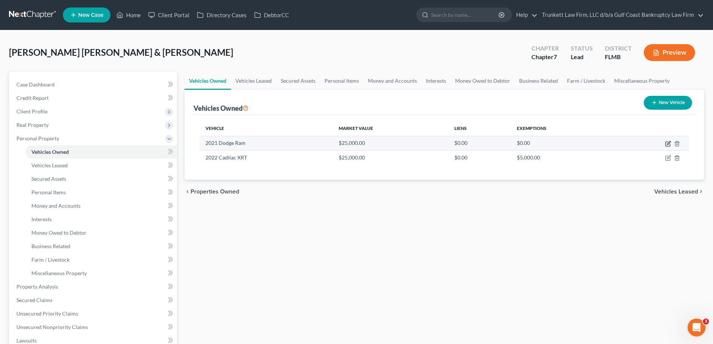
click at [670, 143] on icon "button" at bounding box center [668, 144] width 6 height 6
select select "0"
select select "5"
select select "4"
select select "2"
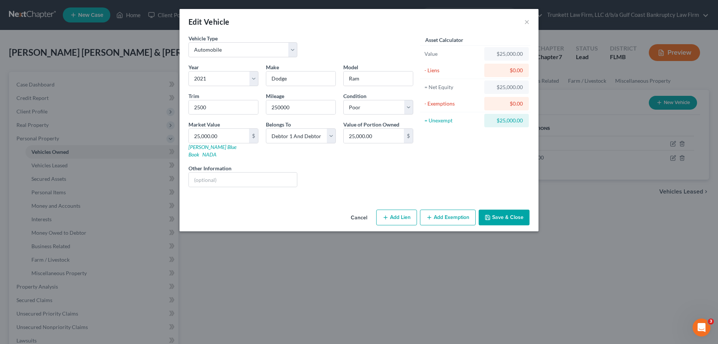
click at [443, 211] on button "Add Exemption" at bounding box center [448, 217] width 56 height 16
select select "2"
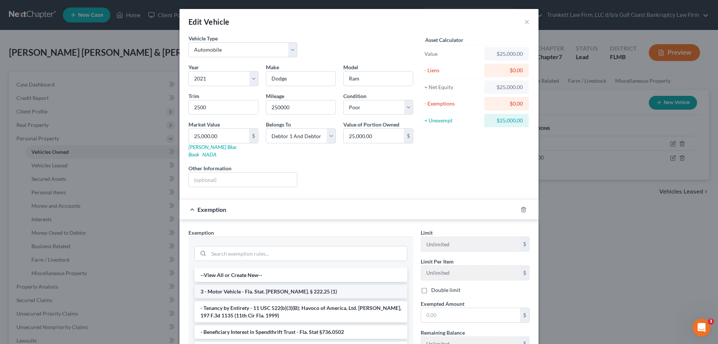
click at [253, 286] on li "3 - Motor Vehicle - Fla. Stat. Ann. § 222.25 (1)" at bounding box center [301, 291] width 213 height 13
checkbox input "true"
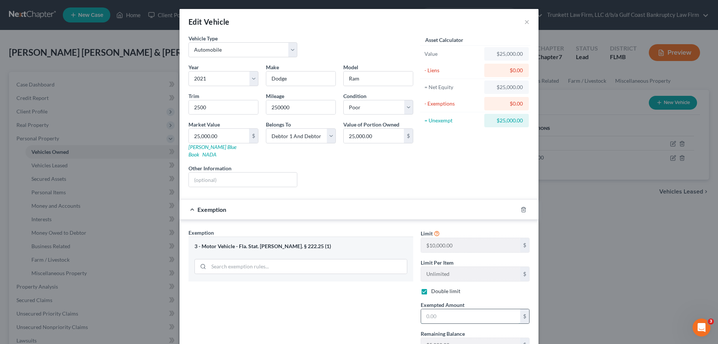
click at [463, 315] on input "text" at bounding box center [470, 316] width 99 height 14
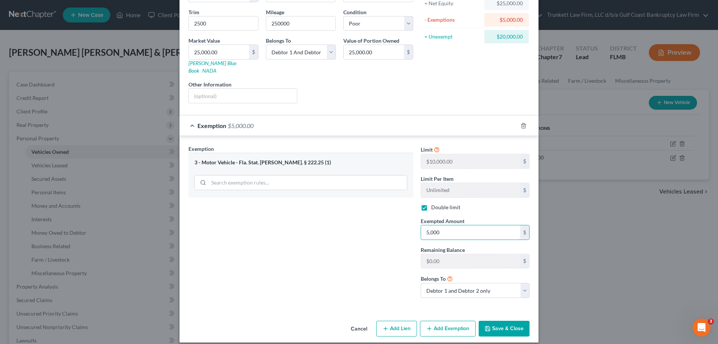
type input "5,000"
click at [514, 322] on button "Save & Close" at bounding box center [504, 329] width 51 height 16
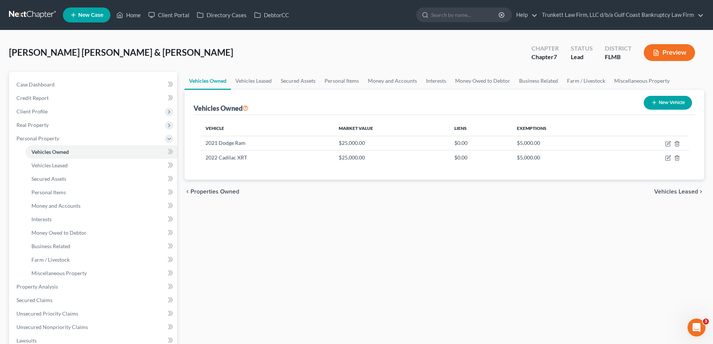
click at [666, 101] on button "New Vehicle" at bounding box center [667, 103] width 48 height 14
select select "0"
select select "2"
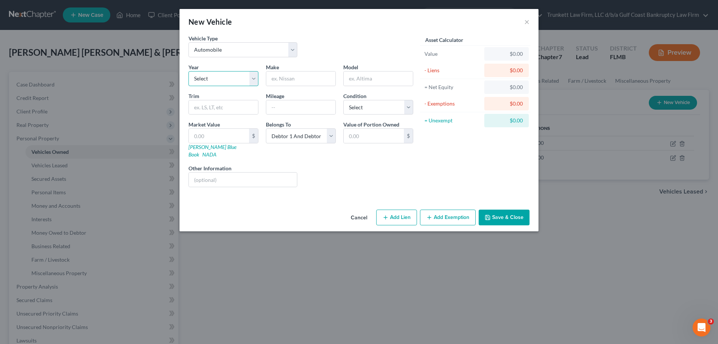
click at [244, 79] on select "Select 2026 2025 2024 2023 2022 2021 2020 2019 2018 2017 2016 2015 2014 2013 20…" at bounding box center [224, 78] width 70 height 15
select select "13"
click at [189, 71] on select "Select 2026 2025 2024 2023 2022 2021 2020 2019 2018 2017 2016 2015 2014 2013 20…" at bounding box center [224, 78] width 70 height 15
click at [295, 80] on input "text" at bounding box center [300, 78] width 69 height 14
type input "Kentworth"
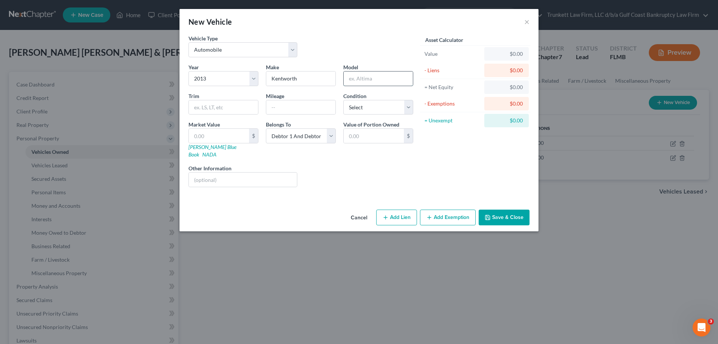
click at [366, 81] on input "text" at bounding box center [378, 78] width 69 height 14
type input "tractor trailer"
click at [232, 107] on input "text" at bounding box center [223, 107] width 69 height 14
type input "t"
type input "T^^"
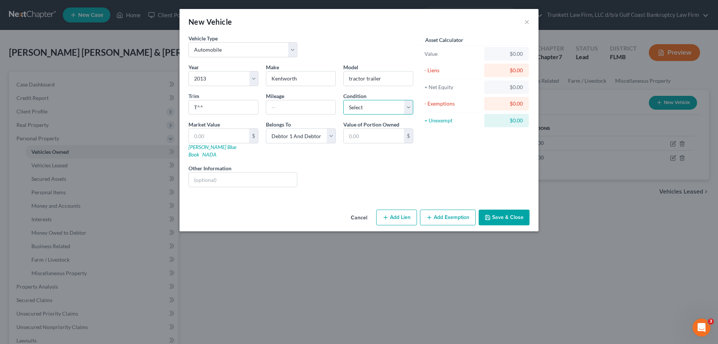
click at [381, 107] on select "Select Excellent Very Good Good Fair Poor" at bounding box center [378, 107] width 70 height 15
select select "3"
click at [343, 100] on select "Select Excellent Very Good Good Fair Poor" at bounding box center [378, 107] width 70 height 15
click at [206, 138] on input "text" at bounding box center [219, 136] width 60 height 14
type input "1"
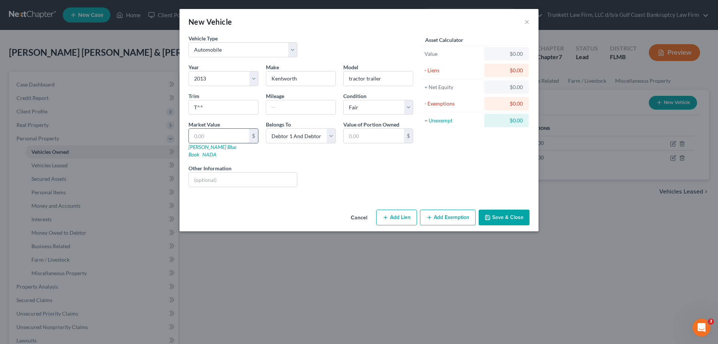
type input "1.00"
type input "15"
type input "15.00"
type input "150"
type input "150.00"
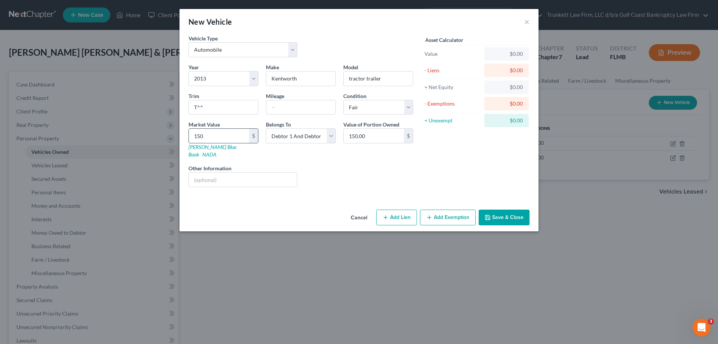
type input "1500"
type input "1,500.00"
type input "1,5000"
type input "15,000.00"
type input "15,00"
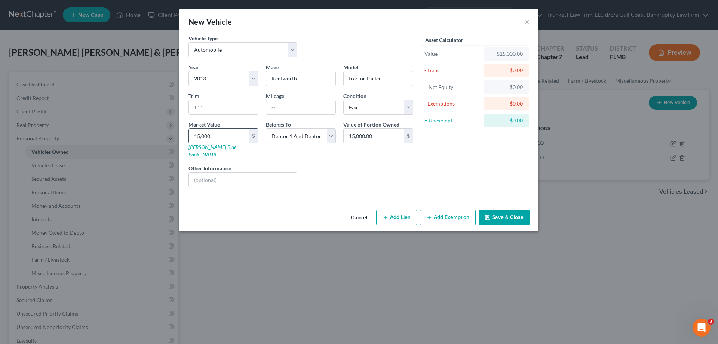
type input "1,500.00"
type input "1,50"
type input "150.00"
type input "15"
type input "15.00"
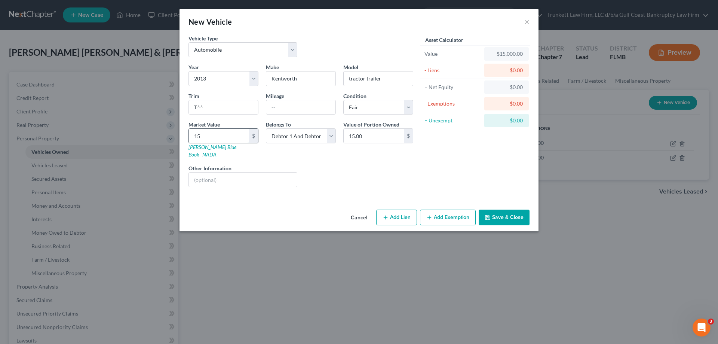
type input "1"
type input "1.00"
type input "1"
type input "1.00"
type input "16"
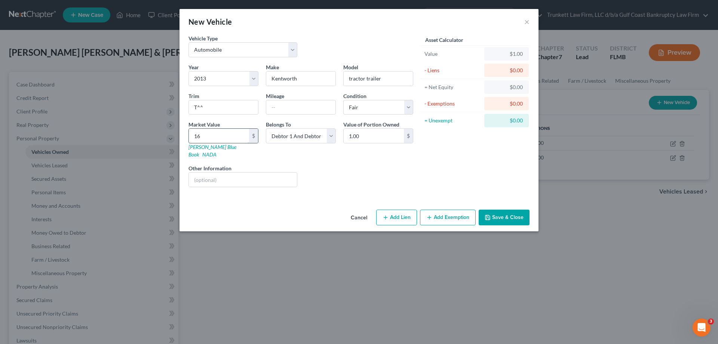
type input "16.00"
type input "160"
type input "160.00"
type input "1600"
type input "1,600.00"
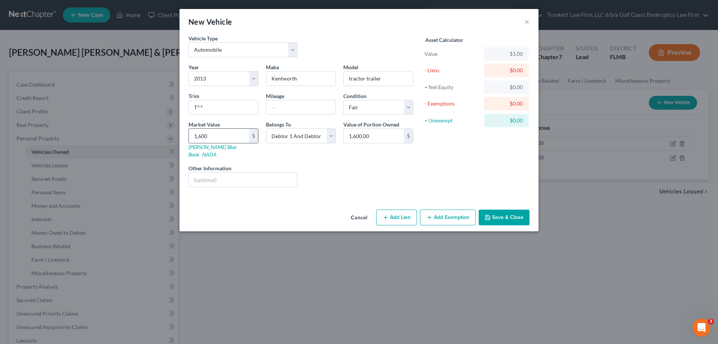
type input "1,6000"
type input "16,000.00"
type input "16,0000"
type input "160,000.00"
type input "160,000"
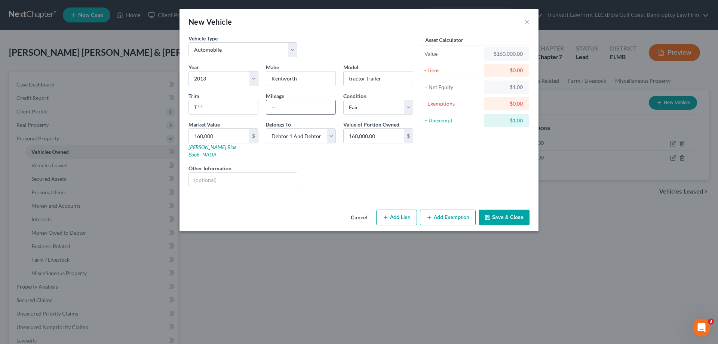
click at [276, 106] on input "text" at bounding box center [300, 107] width 69 height 14
type input "400000"
click at [202, 137] on input "160,000" at bounding box center [219, 136] width 60 height 14
type input "1"
type input "1.00"
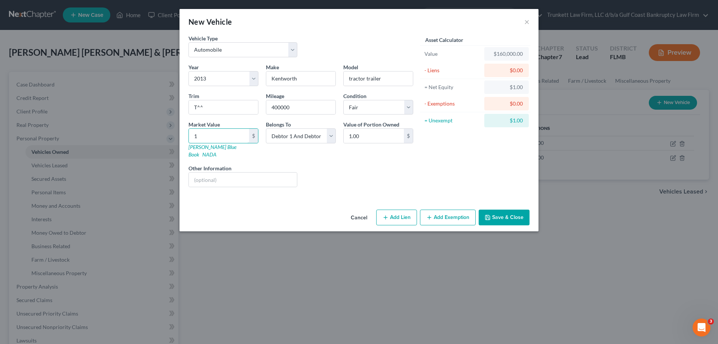
type input "16"
type input "16.00"
type input "160"
type input "160.00"
type input "1600"
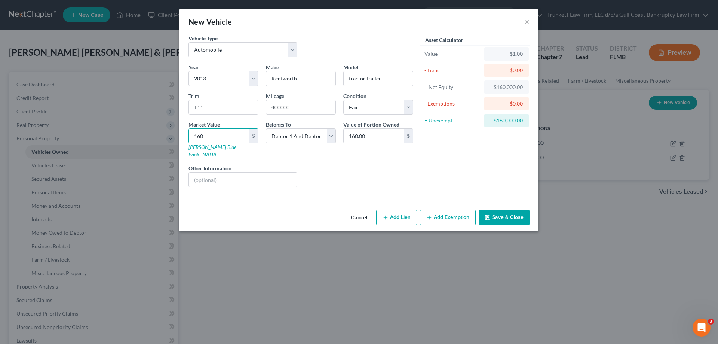
type input "1,600.00"
type input "1,6000"
type input "16,000.00"
type input "16,000"
click at [390, 137] on input "16,000.00" at bounding box center [374, 136] width 60 height 14
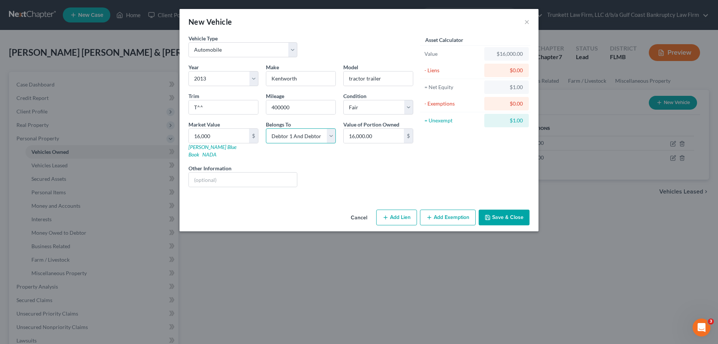
click at [331, 134] on select "Select Debtor 1 Only Debtor 2 Only Debtor 1 And Debtor 2 Only At Least One Of T…" at bounding box center [301, 135] width 70 height 15
select select "0"
click at [266, 128] on select "Select Debtor 1 Only Debtor 2 Only Debtor 1 And Debtor 2 Only At Least One Of T…" at bounding box center [301, 135] width 70 height 15
click at [507, 209] on button "Save & Close" at bounding box center [504, 217] width 51 height 16
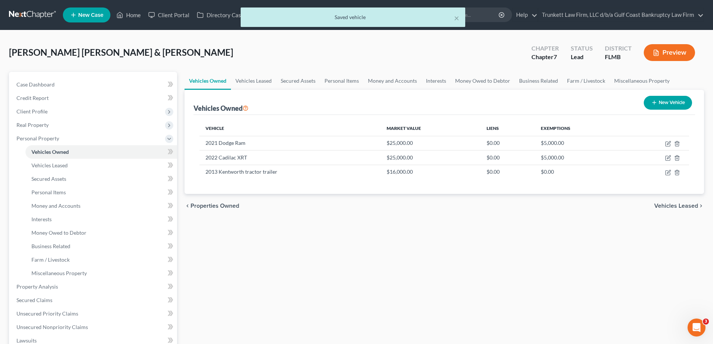
click at [681, 101] on button "New Vehicle" at bounding box center [667, 103] width 48 height 14
select select "0"
select select "2"
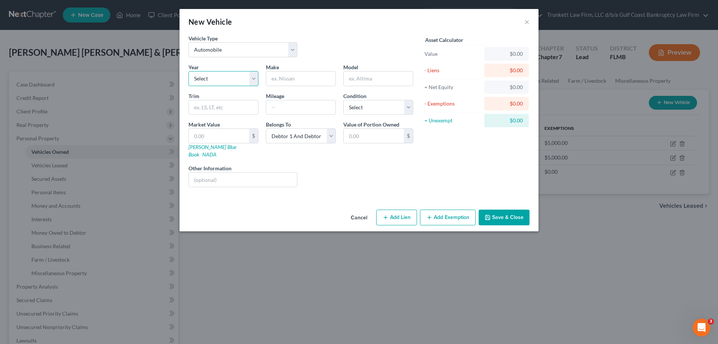
click at [226, 82] on select "Select 2026 2025 2024 2023 2022 2021 2020 2019 2018 2017 2016 2015 2014 2013 20…" at bounding box center [224, 78] width 70 height 15
select select "7"
click at [189, 71] on select "Select 2026 2025 2024 2023 2022 2021 2020 2019 2018 2017 2016 2015 2014 2013 20…" at bounding box center [224, 78] width 70 height 15
click at [302, 81] on input "text" at bounding box center [300, 78] width 69 height 14
type input "RV Trailer"
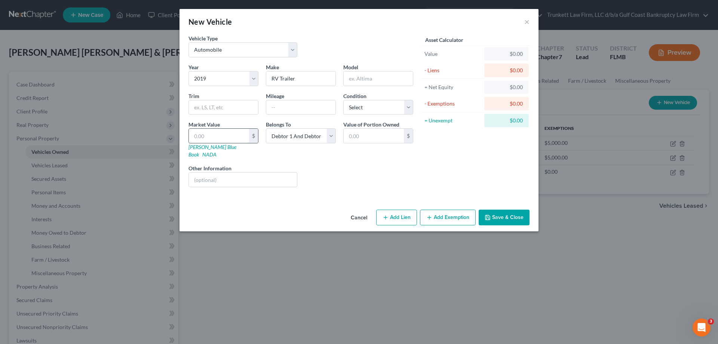
click at [217, 140] on input "text" at bounding box center [219, 136] width 60 height 14
type input "2"
type input "2.00"
type input "28"
type input "28.00"
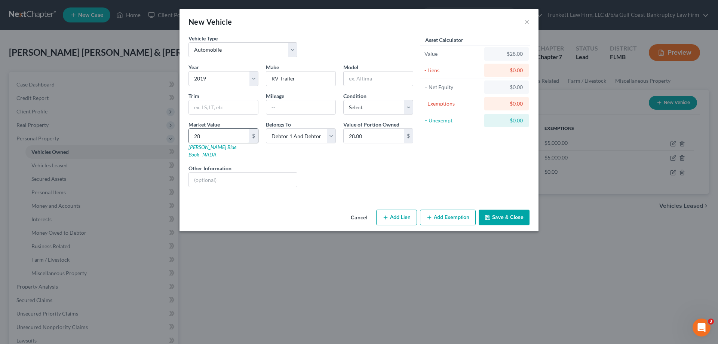
type input "280"
type input "280.00"
type input "2800"
type input "2,800.00"
type input "2,8000"
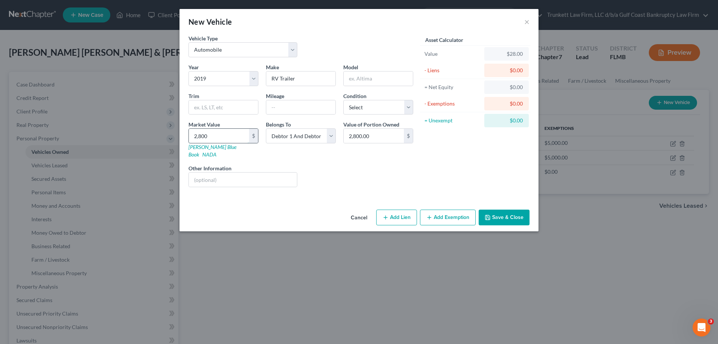
type input "28,000.00"
type input "28,000"
click at [496, 209] on button "Save & Close" at bounding box center [504, 217] width 51 height 16
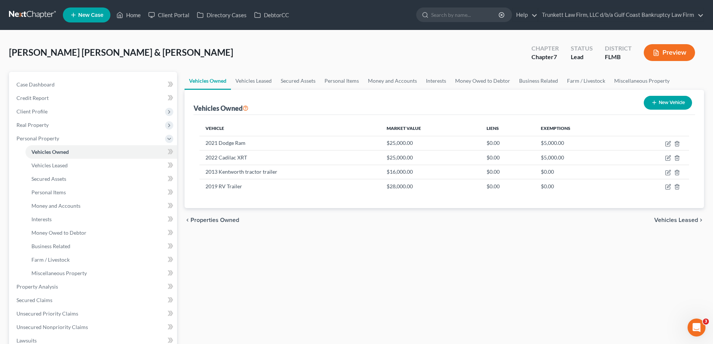
click at [664, 105] on button "New Vehicle" at bounding box center [667, 103] width 48 height 14
select select "0"
select select "2"
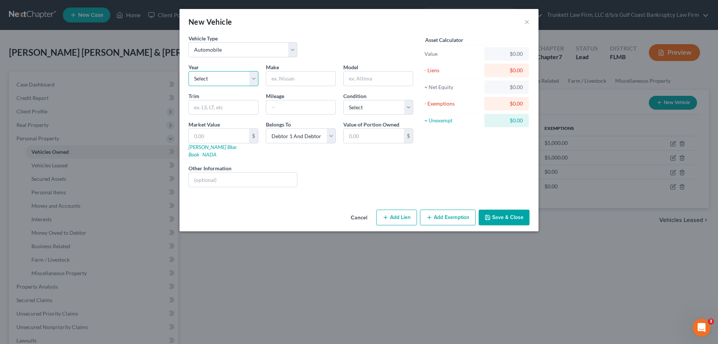
click at [209, 76] on select "Select 2026 2025 2024 2023 2022 2021 2020 2019 2018 2017 2016 2015 2014 2013 20…" at bounding box center [224, 78] width 70 height 15
click at [189, 71] on select "Select 2026 2025 2024 2023 2022 2021 2020 2019 2018 2017 2016 2015 2014 2013 20…" at bounding box center [224, 78] width 70 height 15
click at [272, 80] on input "text" at bounding box center [300, 78] width 69 height 14
click at [285, 111] on input "text" at bounding box center [300, 107] width 69 height 14
click at [371, 110] on select "Select Excellent Very Good Good Fair Poor" at bounding box center [378, 107] width 70 height 15
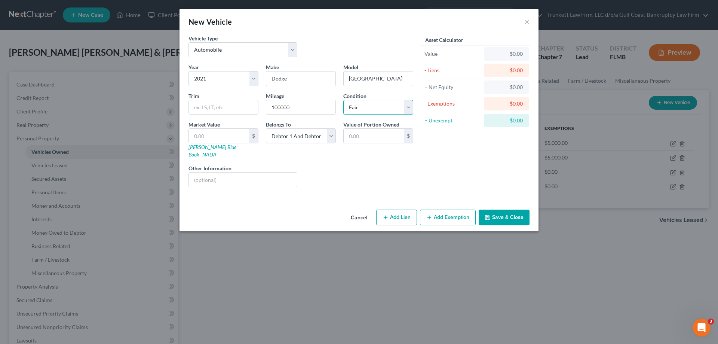
click at [343, 100] on select "Select Excellent Very Good Good Fair Poor" at bounding box center [378, 107] width 70 height 15
click at [210, 107] on input "text" at bounding box center [223, 107] width 69 height 14
click at [202, 138] on input "text" at bounding box center [219, 136] width 60 height 14
click at [329, 137] on select "Select Debtor 1 Only Debtor 2 Only Debtor 1 And Debtor 2 Only At Least One Of T…" at bounding box center [301, 135] width 70 height 15
click at [266, 128] on select "Select Debtor 1 Only Debtor 2 Only Debtor 1 And Debtor 2 Only At Least One Of T…" at bounding box center [301, 135] width 70 height 15
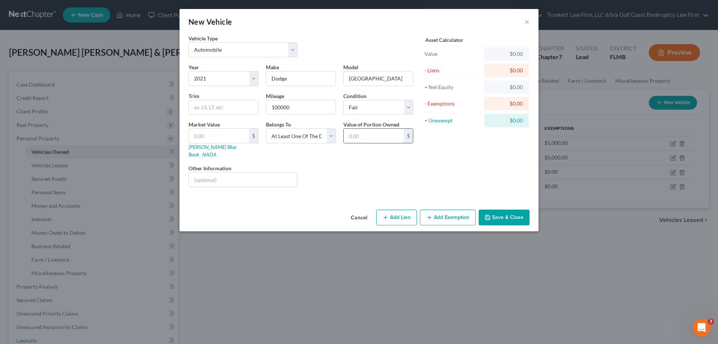
click at [362, 137] on input "text" at bounding box center [374, 136] width 60 height 14
click at [212, 131] on input "text" at bounding box center [219, 136] width 60 height 14
click at [394, 137] on input "15,000.00" at bounding box center [374, 136] width 60 height 14
click at [262, 172] on input "text" at bounding box center [243, 179] width 108 height 14
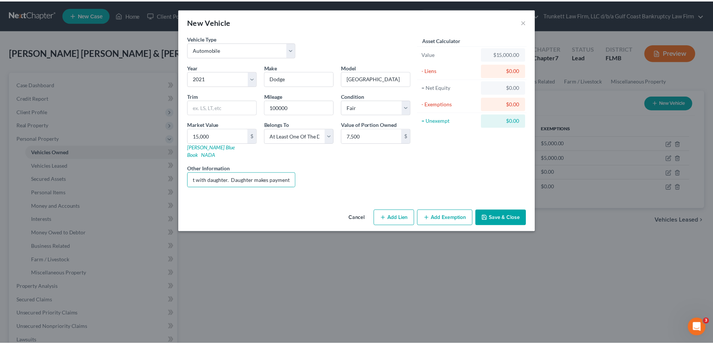
scroll to position [0, 0]
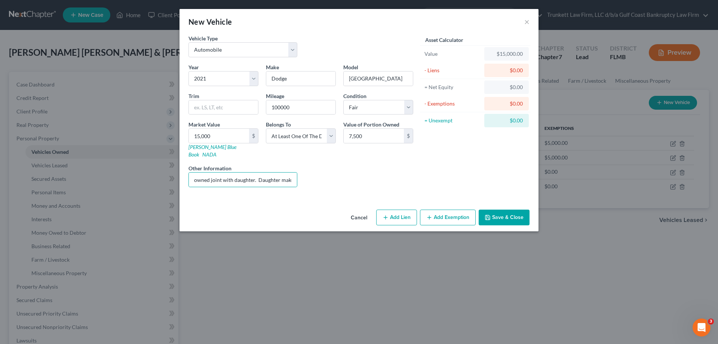
click at [508, 209] on button "Save & Close" at bounding box center [504, 217] width 51 height 16
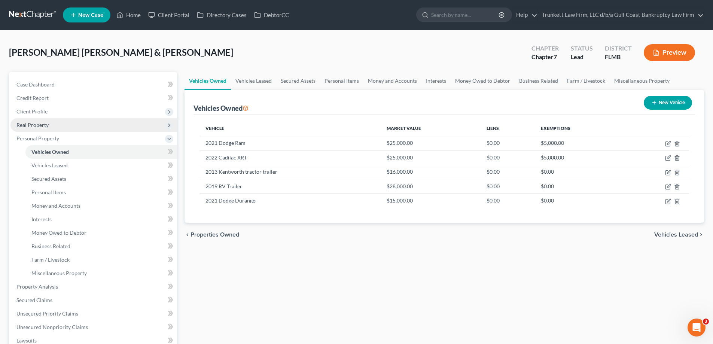
click at [54, 124] on span "Real Property" at bounding box center [93, 124] width 166 height 13
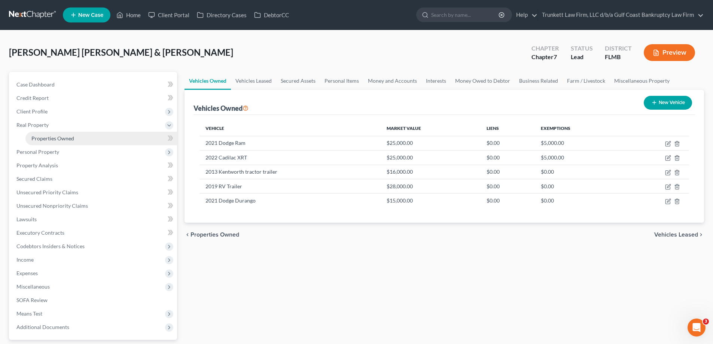
click at [62, 138] on span "Properties Owned" at bounding box center [52, 138] width 43 height 6
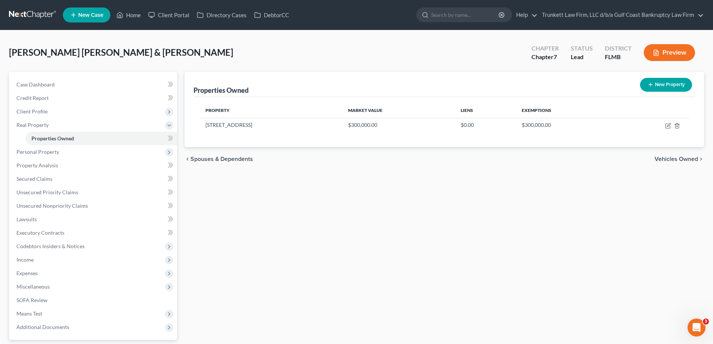
click at [677, 79] on button "New Property" at bounding box center [666, 85] width 52 height 14
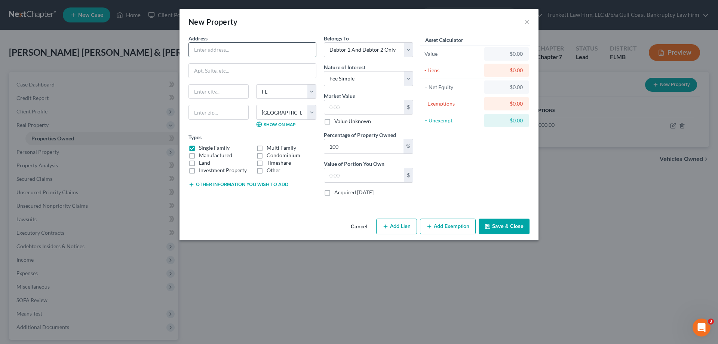
click at [224, 52] on input "text" at bounding box center [252, 50] width 127 height 14
click at [339, 102] on input "text" at bounding box center [364, 107] width 80 height 14
click at [199, 162] on label "Land" at bounding box center [204, 162] width 11 height 7
click at [202, 162] on input "Land" at bounding box center [204, 161] width 5 height 5
click at [199, 148] on label "Single Family" at bounding box center [214, 147] width 31 height 7
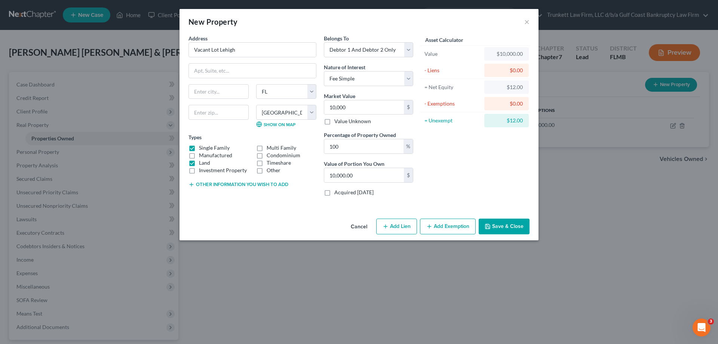
click at [202, 148] on input "Single Family" at bounding box center [204, 146] width 5 height 5
click at [515, 226] on button "Save & Close" at bounding box center [504, 226] width 51 height 16
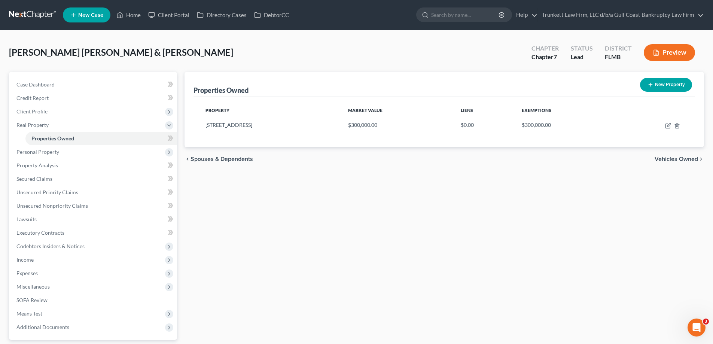
click at [654, 87] on button "New Property" at bounding box center [666, 85] width 52 height 14
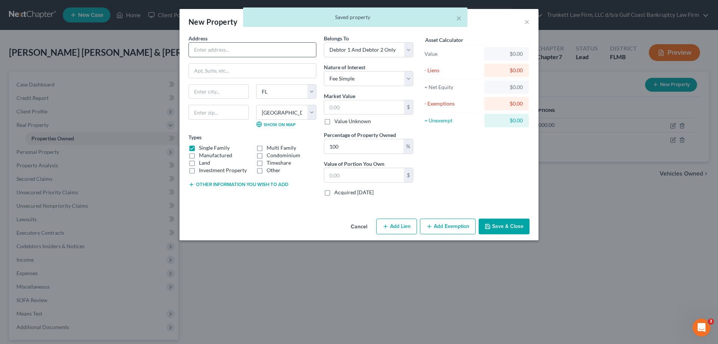
click at [227, 43] on input "text" at bounding box center [252, 50] width 127 height 14
click at [231, 56] on input "text" at bounding box center [252, 50] width 127 height 14
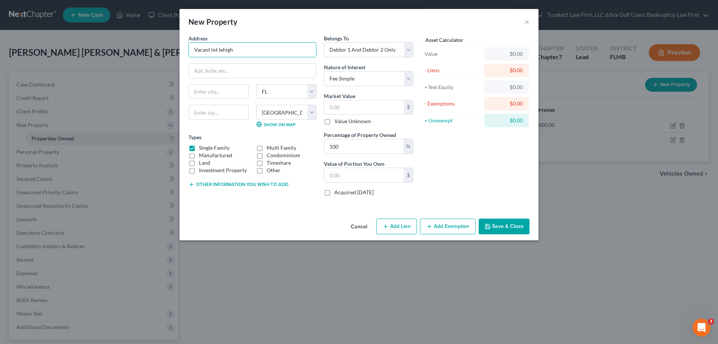
click at [199, 147] on label "Single Family" at bounding box center [214, 147] width 31 height 7
click at [202, 147] on input "Single Family" at bounding box center [204, 146] width 5 height 5
click at [199, 161] on label "Land" at bounding box center [204, 162] width 11 height 7
click at [202, 161] on input "Land" at bounding box center [204, 161] width 5 height 5
click at [357, 105] on input "text" at bounding box center [364, 107] width 80 height 14
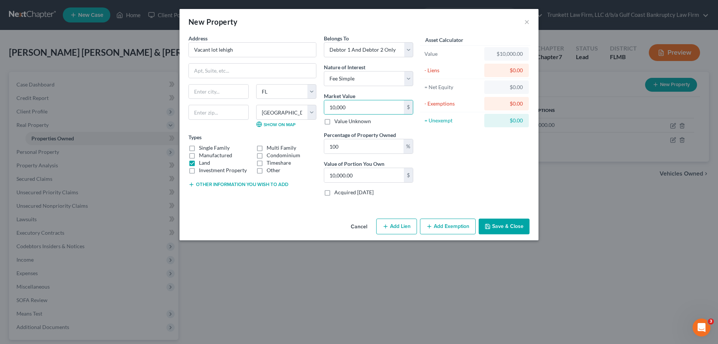
click at [494, 229] on button "Save & Close" at bounding box center [504, 226] width 51 height 16
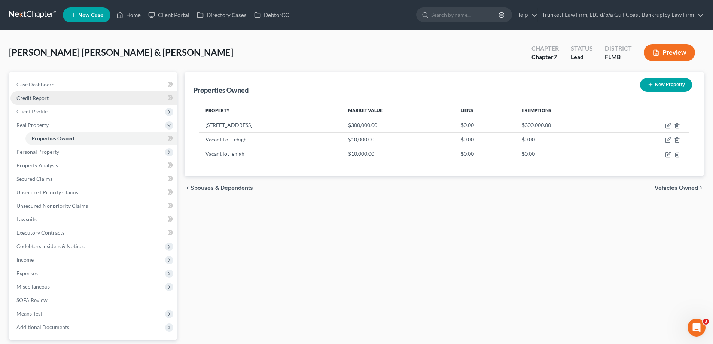
click at [47, 93] on link "Credit Report" at bounding box center [93, 97] width 166 height 13
click at [41, 98] on span "Credit Report" at bounding box center [32, 98] width 32 height 6
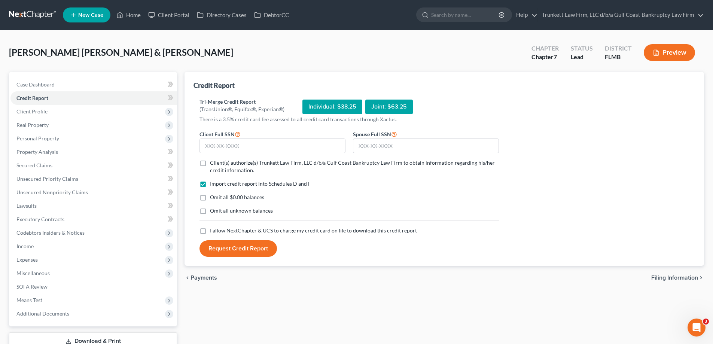
click at [210, 164] on label "Client(s) authorize(s) Trunkett Law Firm, LLC d/b/a Gulf Coast Bankruptcy Law F…" at bounding box center [354, 166] width 289 height 15
click at [213, 164] on input "Client(s) authorize(s) Trunkett Law Firm, LLC d/b/a Gulf Coast Bankruptcy Law F…" at bounding box center [215, 161] width 5 height 5
click at [210, 198] on label "Omit all $0.00 balances" at bounding box center [237, 196] width 54 height 7
click at [213, 198] on input "Omit all $0.00 balances" at bounding box center [215, 195] width 5 height 5
click at [210, 198] on label "Omit all $0.00 balances" at bounding box center [237, 196] width 54 height 7
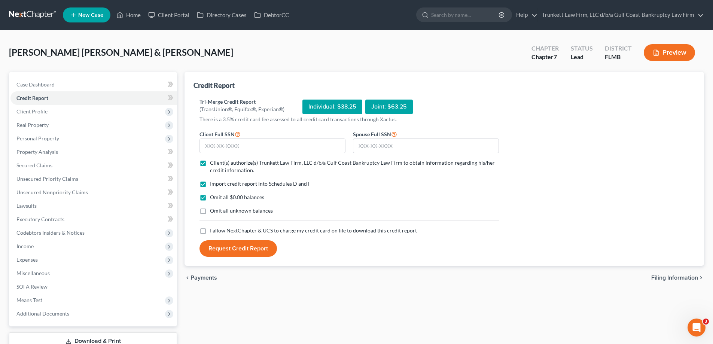
click at [213, 198] on input "Omit all $0.00 balances" at bounding box center [215, 195] width 5 height 5
drag, startPoint x: 201, startPoint y: 229, endPoint x: 261, endPoint y: 252, distance: 64.2
click at [210, 228] on label "I allow NextChapter & UCS to charge my credit card on file to download this cre…" at bounding box center [313, 230] width 207 height 7
click at [213, 228] on input "I allow NextChapter & UCS to charge my credit card on file to download this cre…" at bounding box center [215, 229] width 5 height 5
click at [233, 144] on input "text" at bounding box center [272, 145] width 146 height 15
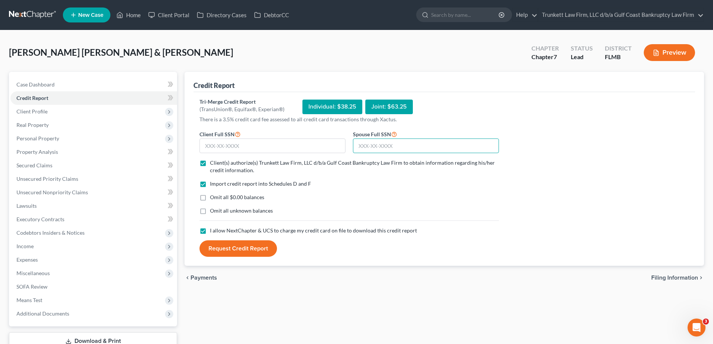
click at [380, 144] on input "text" at bounding box center [426, 145] width 146 height 15
click at [264, 142] on input "text" at bounding box center [272, 145] width 146 height 15
click at [242, 140] on input "text" at bounding box center [272, 145] width 146 height 15
click at [230, 149] on input "text" at bounding box center [272, 145] width 146 height 15
click at [244, 247] on button "Request Credit Report" at bounding box center [237, 248] width 77 height 16
